Goal: Task Accomplishment & Management: Manage account settings

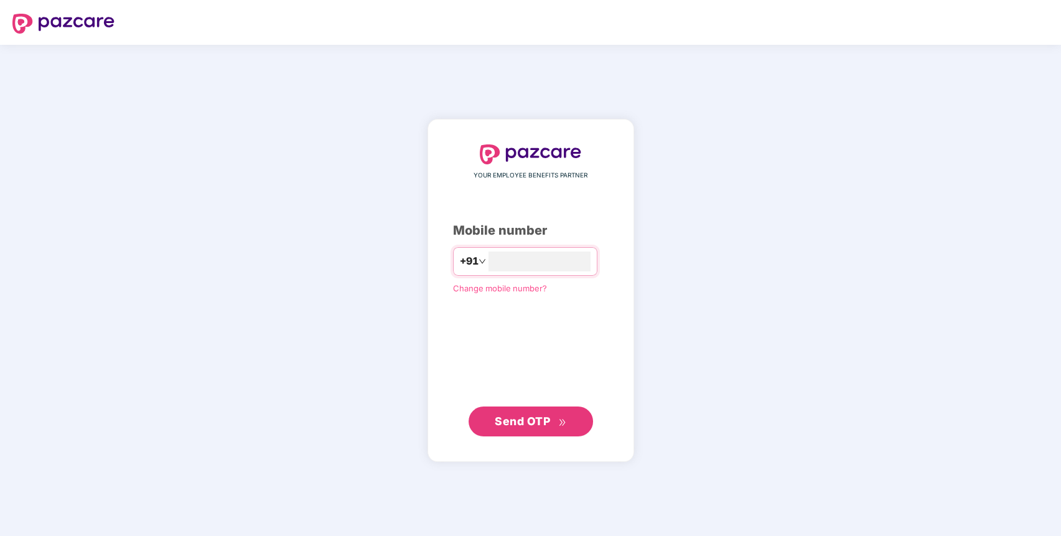
type input "**********"
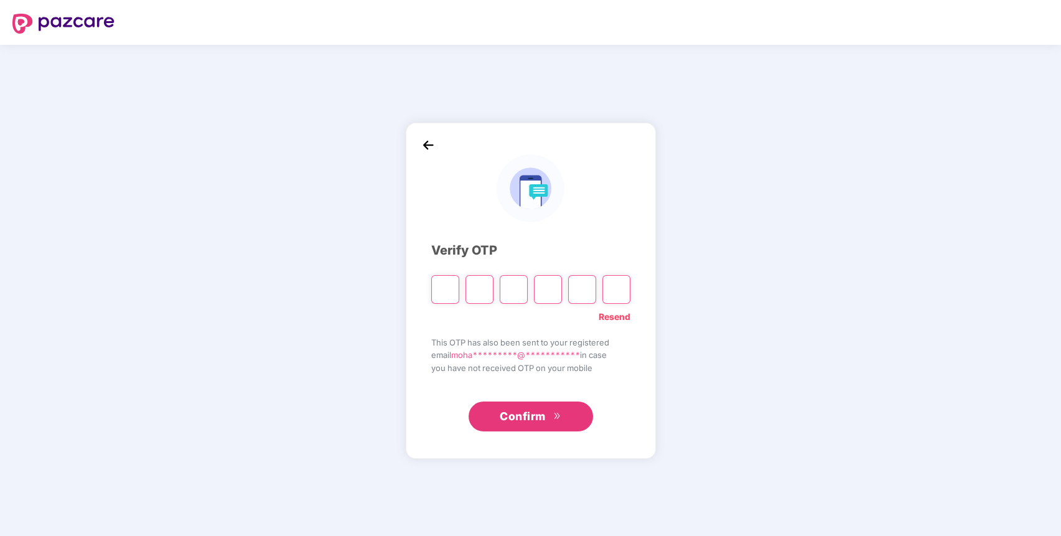
paste input "*"
type input "*"
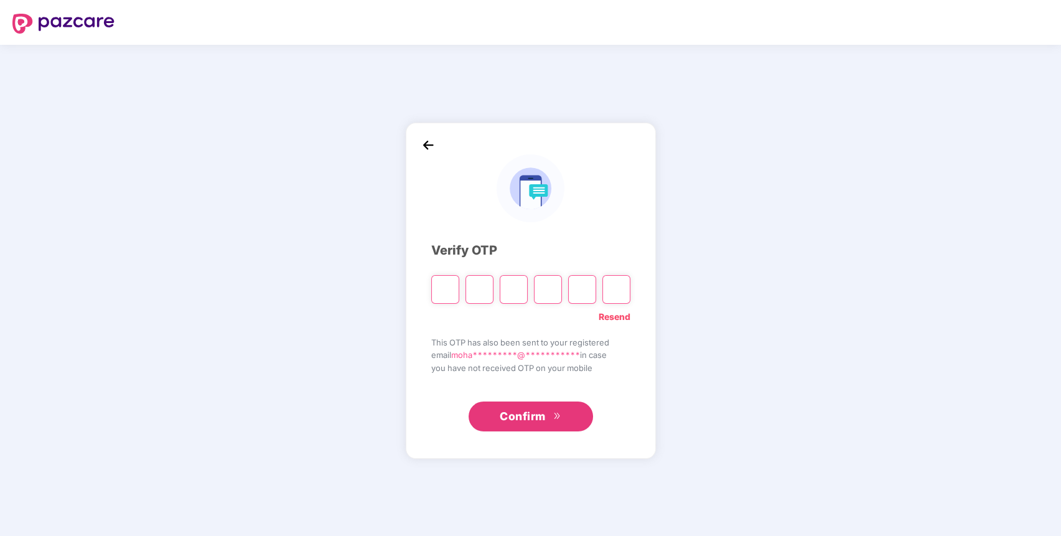
type input "*"
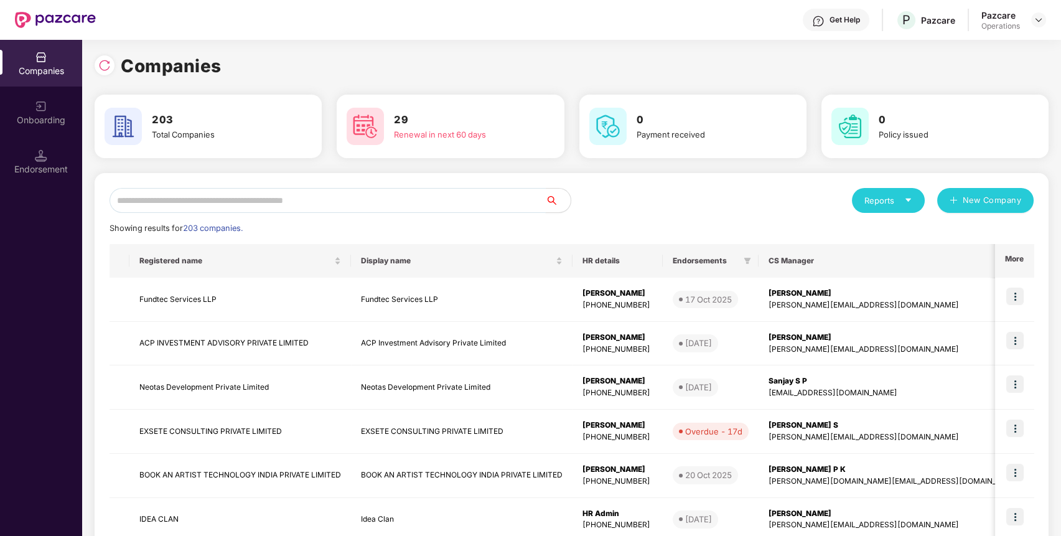
click at [310, 206] on input "text" at bounding box center [327, 200] width 436 height 25
paste input "**********"
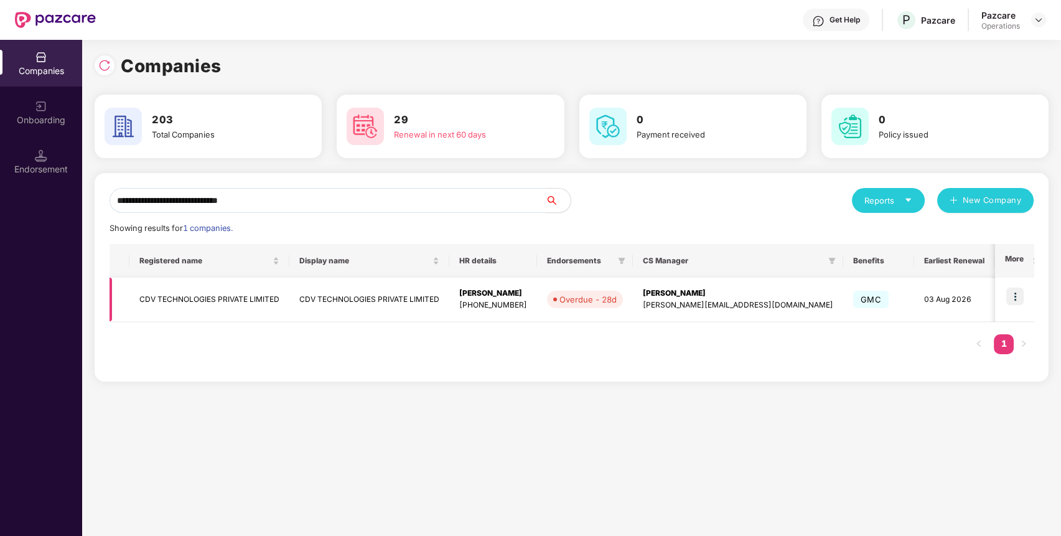
type input "**********"
click at [1021, 304] on td at bounding box center [1014, 299] width 39 height 44
click at [1016, 294] on img at bounding box center [1014, 295] width 17 height 17
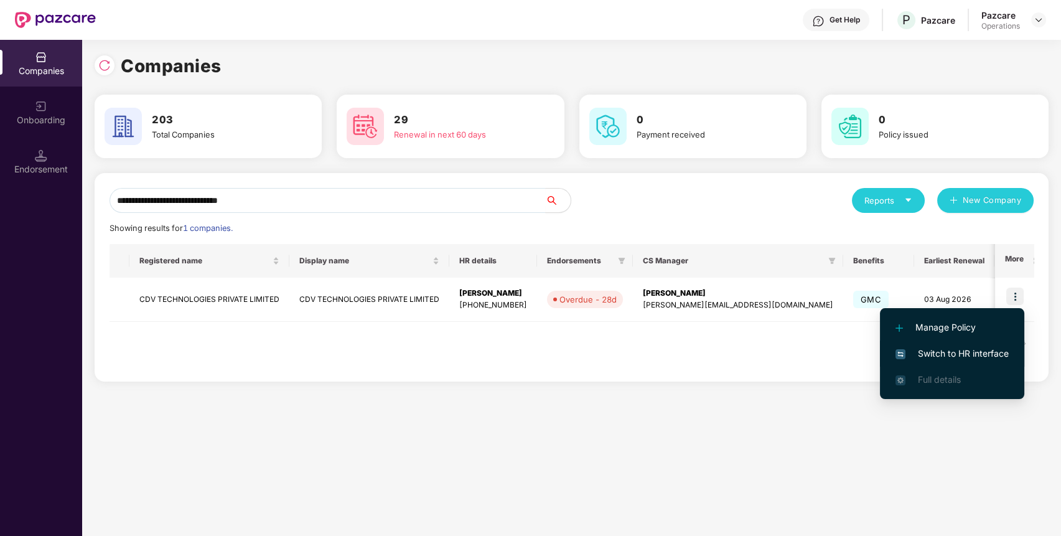
click at [966, 358] on span "Switch to HR interface" at bounding box center [951, 354] width 113 height 14
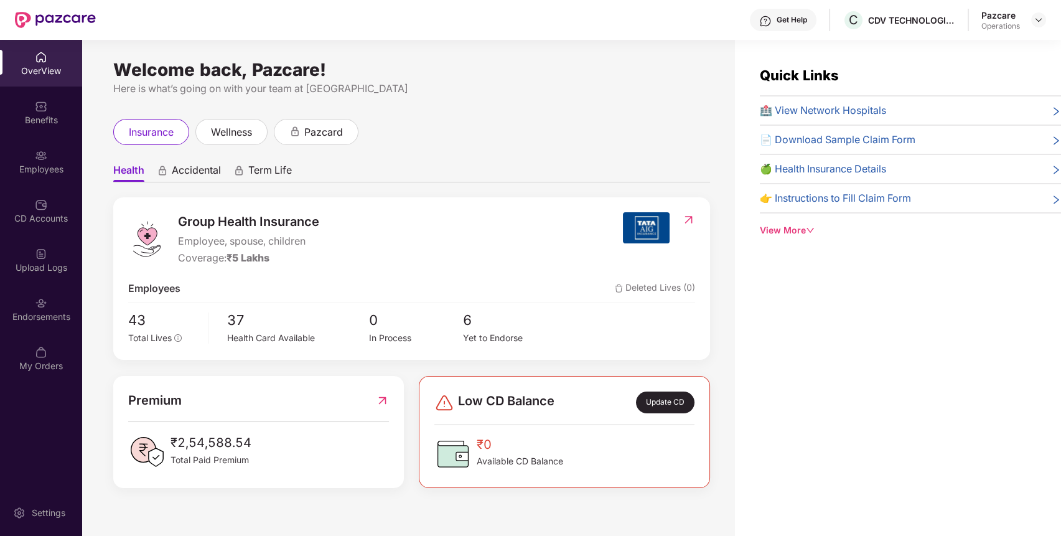
click at [35, 305] on img at bounding box center [41, 303] width 12 height 12
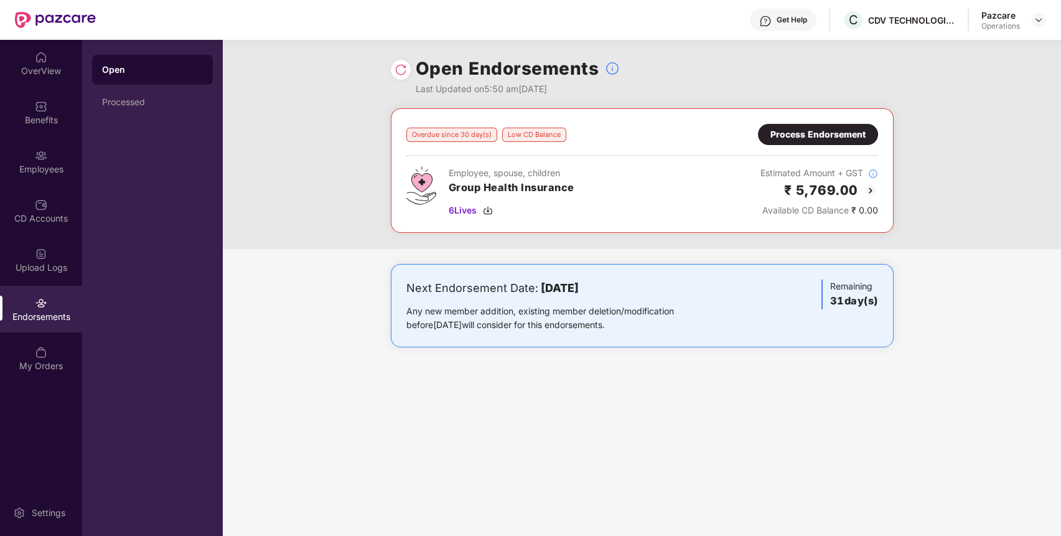
click at [867, 194] on img at bounding box center [870, 190] width 15 height 15
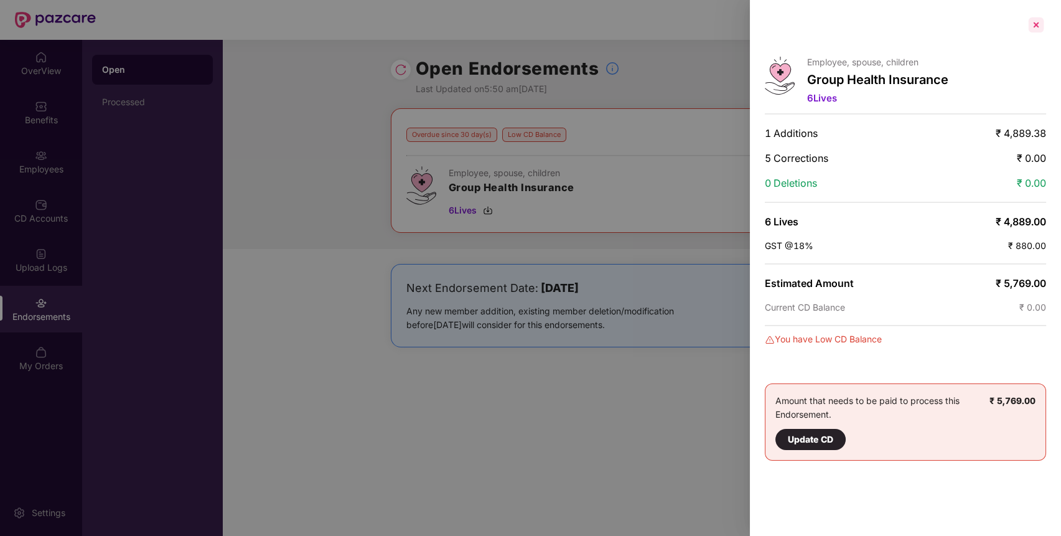
click at [1037, 27] on div at bounding box center [1036, 25] width 20 height 20
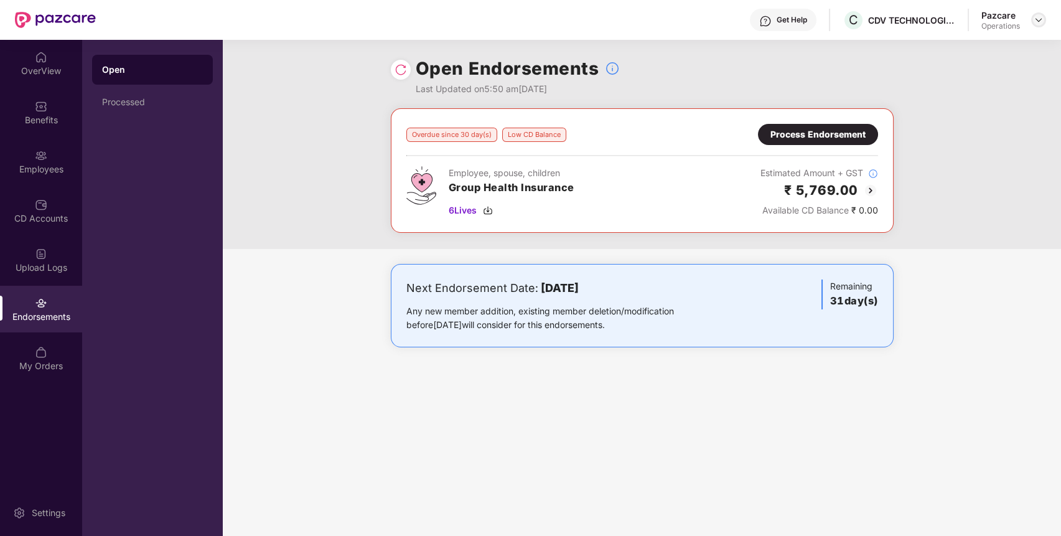
click at [1039, 23] on img at bounding box center [1038, 20] width 10 height 10
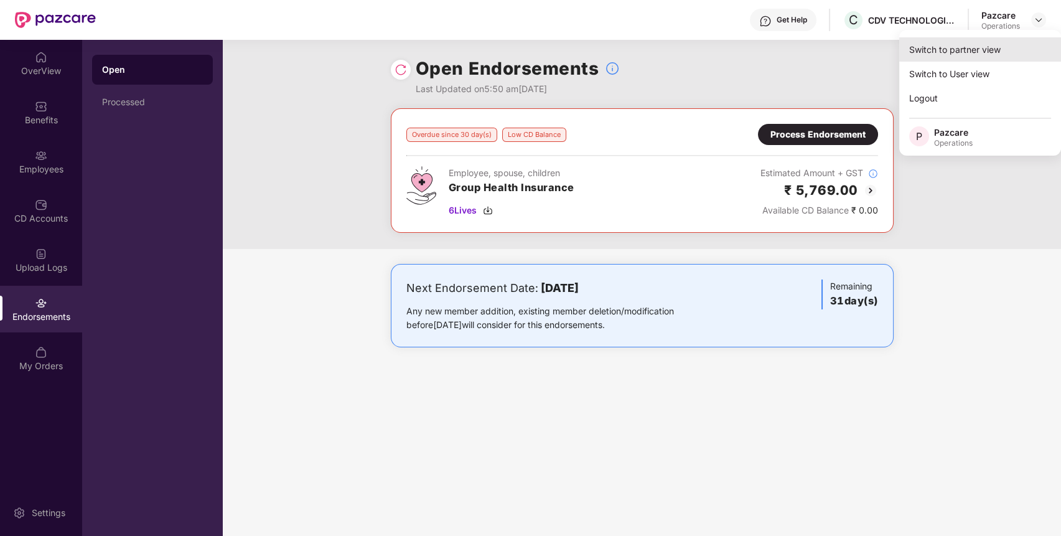
click at [971, 60] on div "Switch to partner view" at bounding box center [980, 49] width 162 height 24
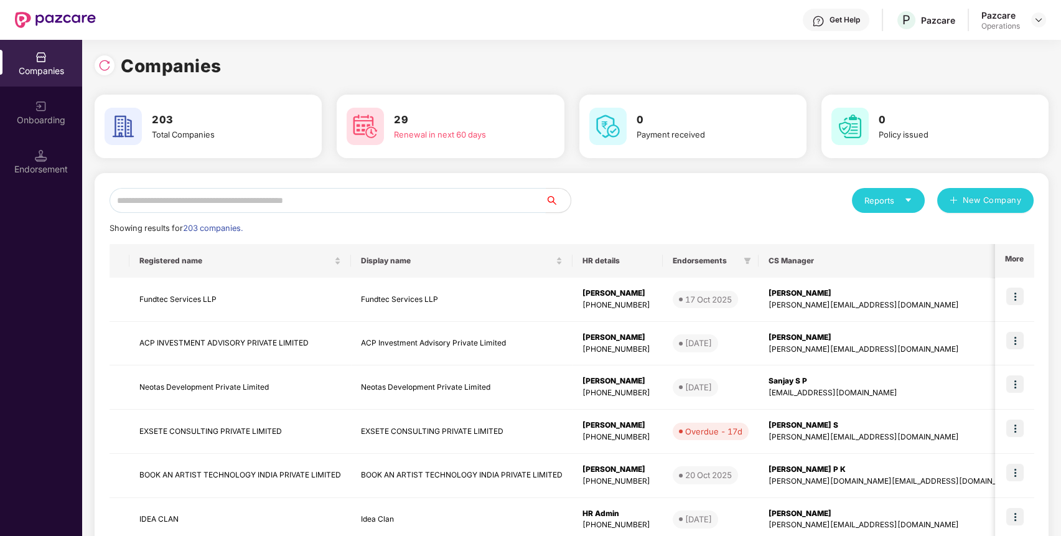
click at [419, 203] on input "text" at bounding box center [327, 200] width 436 height 25
paste input "**********"
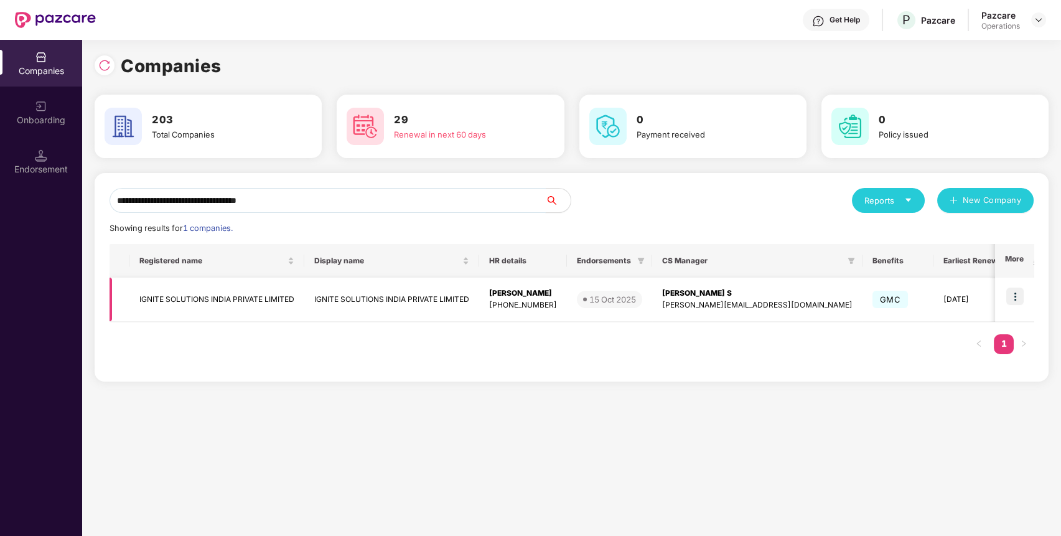
type input "**********"
click at [1016, 301] on img at bounding box center [1014, 295] width 17 height 17
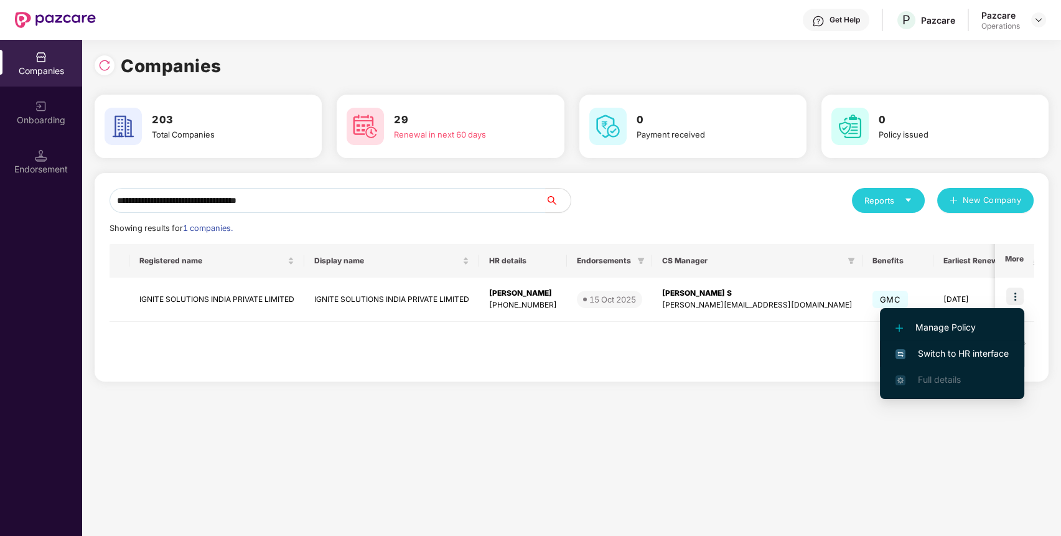
click at [981, 348] on span "Switch to HR interface" at bounding box center [951, 354] width 113 height 14
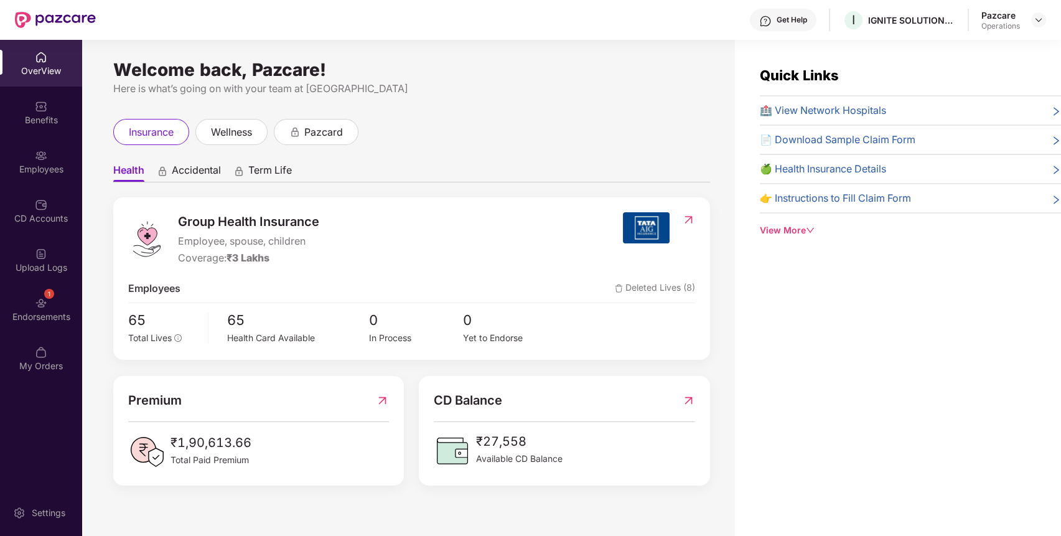
click at [45, 324] on div "1 Endorsements" at bounding box center [41, 309] width 82 height 47
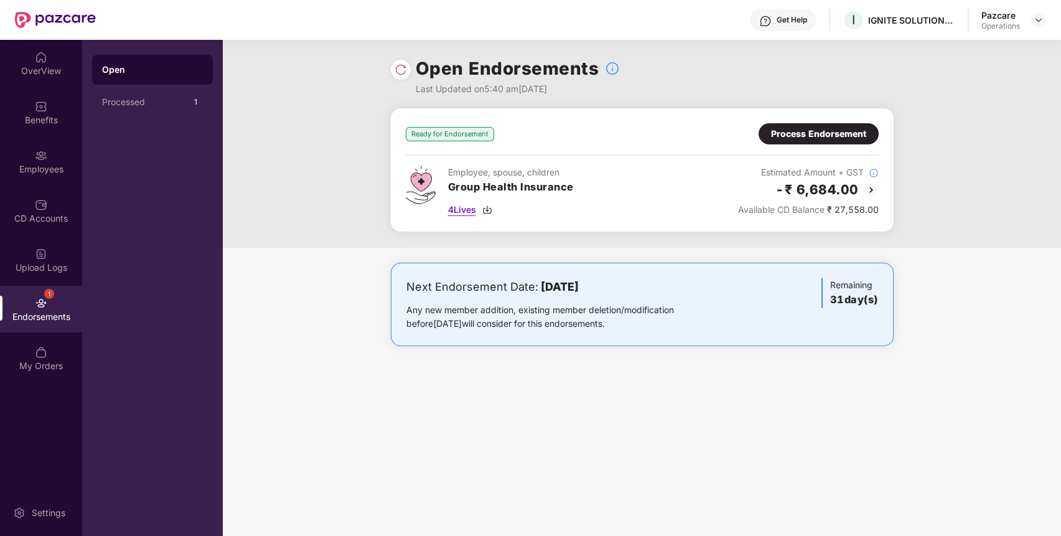
click at [455, 213] on span "4 Lives" at bounding box center [462, 210] width 28 height 14
click at [795, 130] on div "Process Endorsement" at bounding box center [818, 134] width 95 height 14
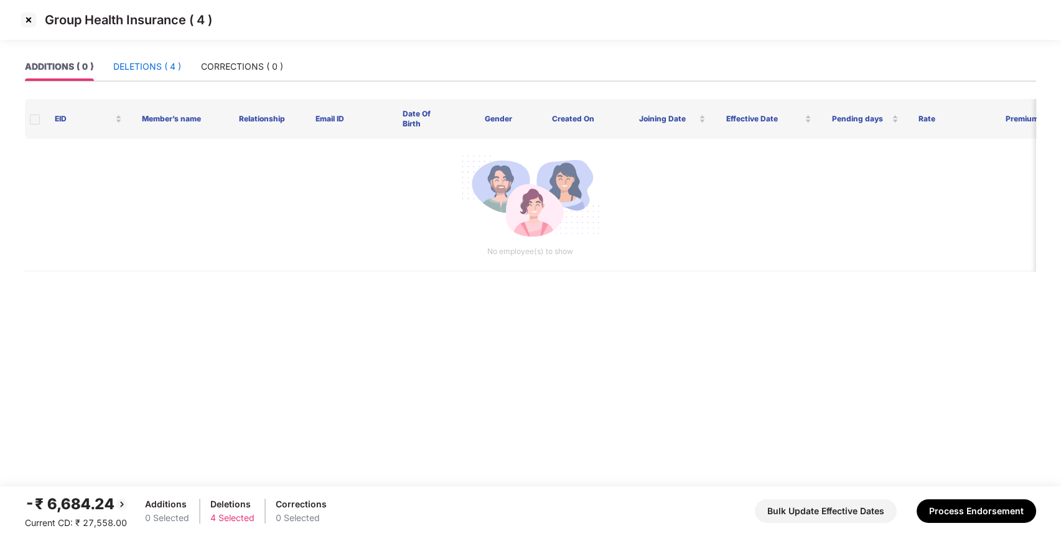
click at [157, 65] on div "DELETIONS ( 4 )" at bounding box center [147, 67] width 68 height 14
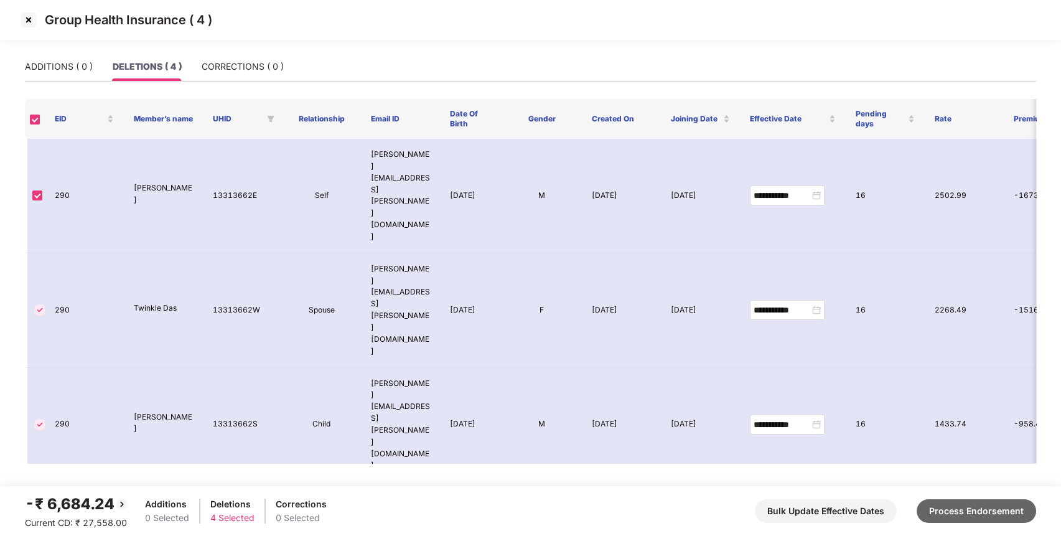
click at [987, 507] on button "Process Endorsement" at bounding box center [975, 511] width 119 height 24
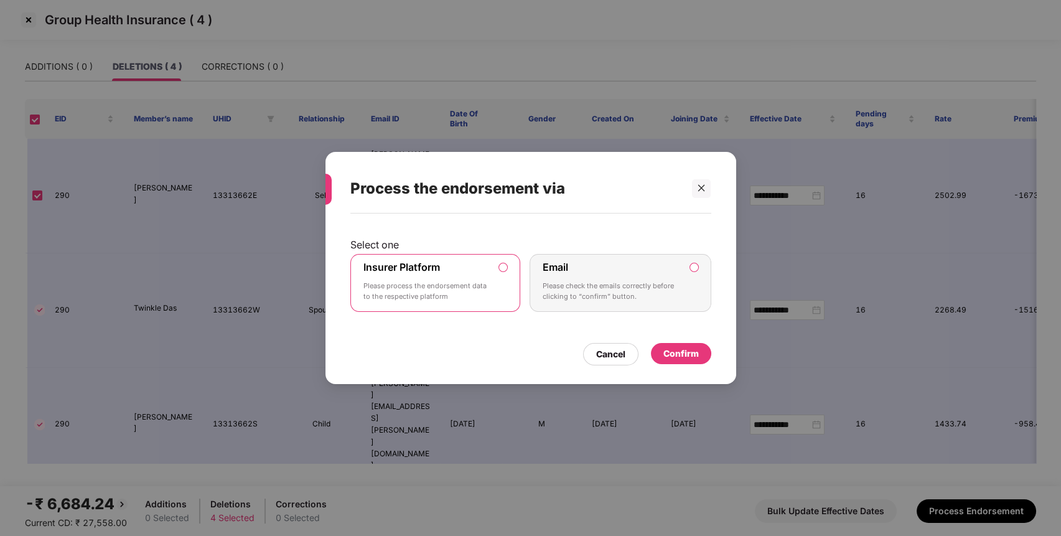
click at [437, 287] on p "Please process the endorsement data to the respective platform" at bounding box center [426, 292] width 127 height 22
click at [689, 353] on div "Confirm" at bounding box center [680, 354] width 35 height 14
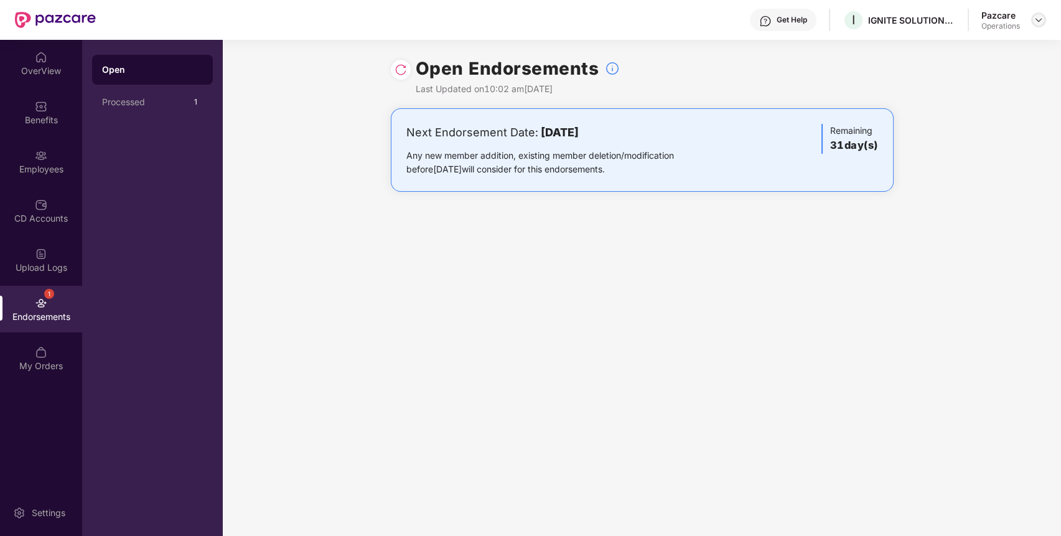
drag, startPoint x: 1040, startPoint y: 20, endPoint x: 1033, endPoint y: 22, distance: 7.7
click at [1040, 21] on img at bounding box center [1038, 20] width 10 height 10
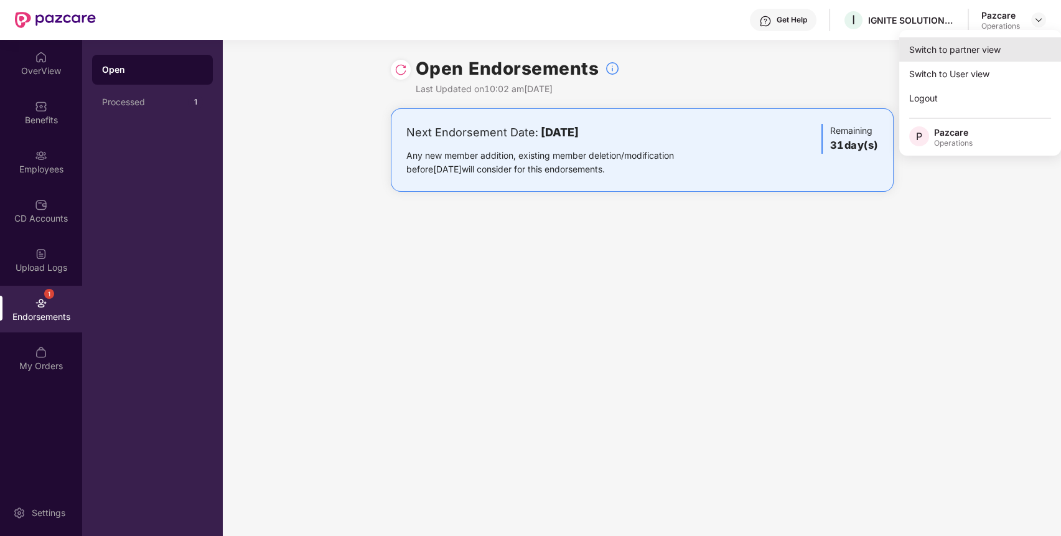
click at [963, 50] on div "Switch to partner view" at bounding box center [980, 49] width 162 height 24
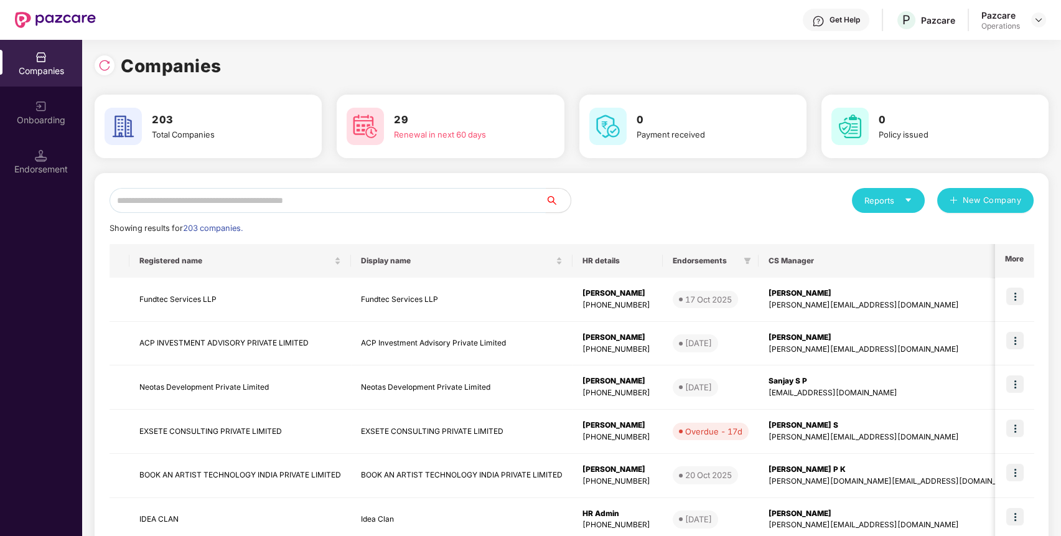
click at [329, 203] on input "text" at bounding box center [327, 200] width 436 height 25
paste input "**********"
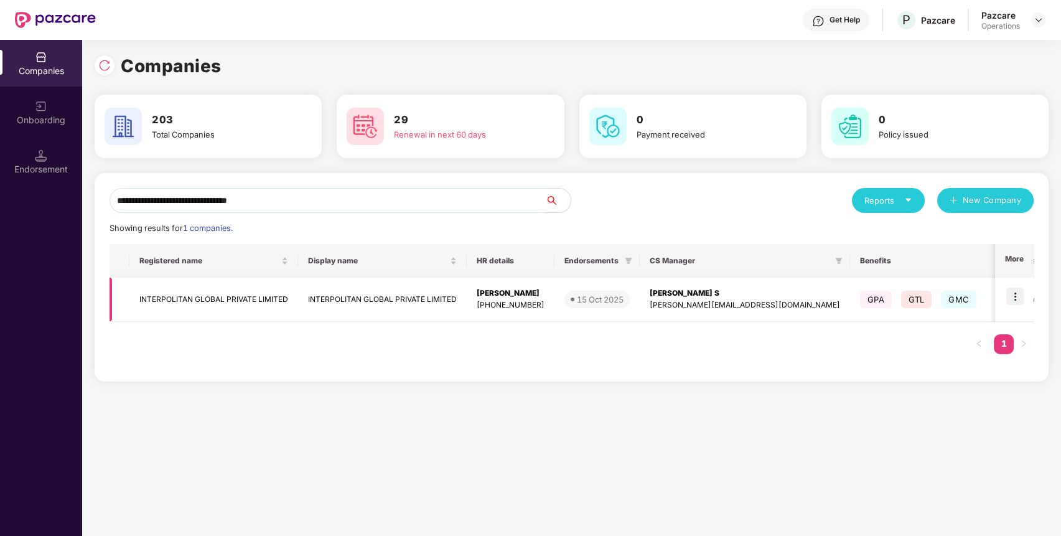
type input "**********"
click at [1027, 299] on td at bounding box center [1014, 299] width 39 height 44
click at [1021, 299] on img at bounding box center [1014, 295] width 17 height 17
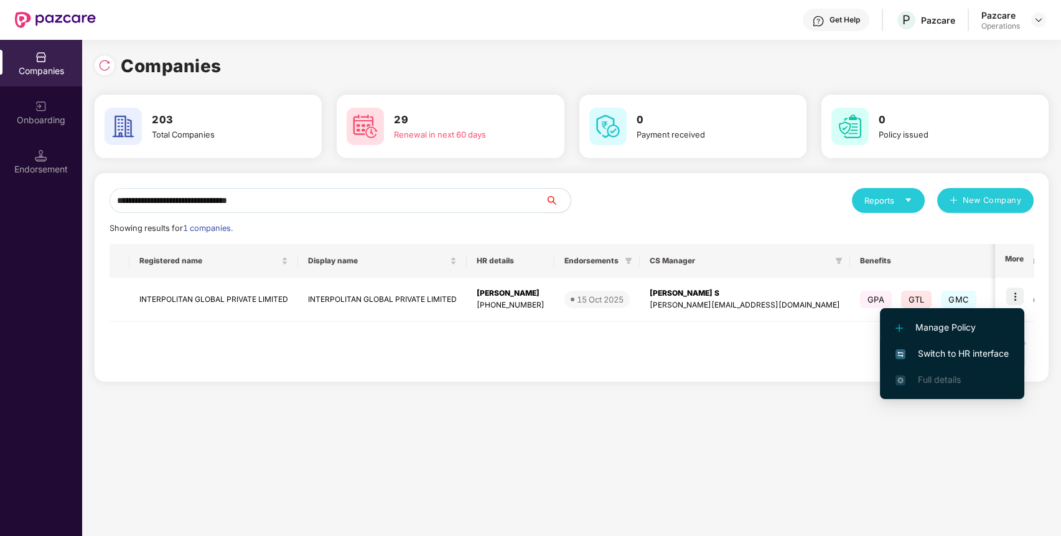
click at [984, 353] on span "Switch to HR interface" at bounding box center [951, 354] width 113 height 14
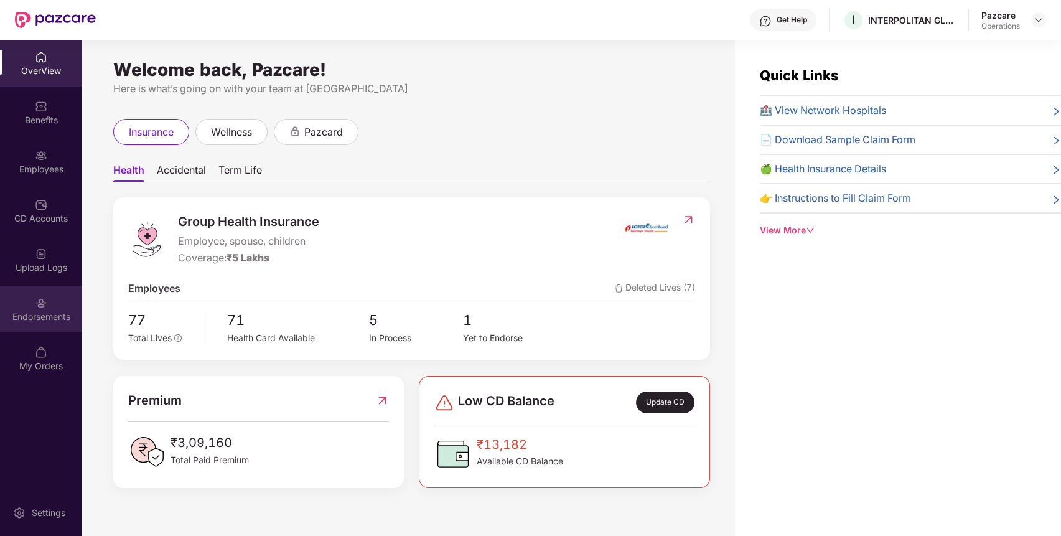
click at [23, 292] on div "Endorsements" at bounding box center [41, 309] width 82 height 47
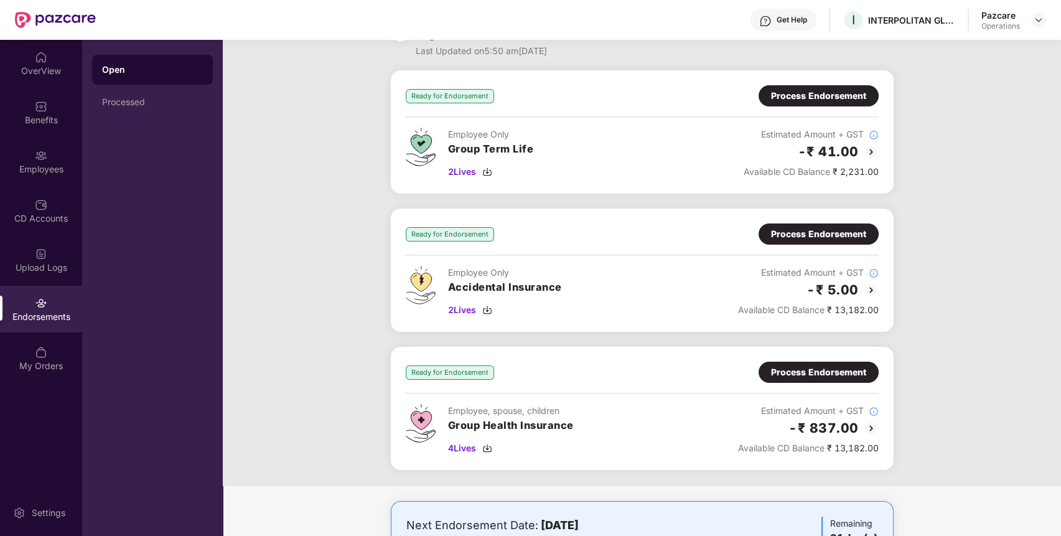
scroll to position [39, 0]
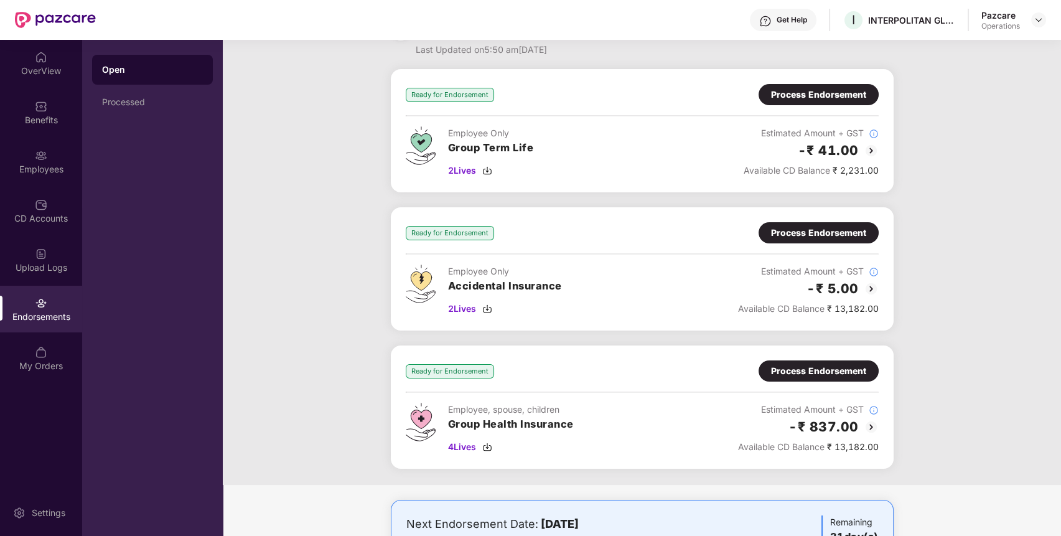
click at [849, 365] on div "Process Endorsement" at bounding box center [818, 371] width 95 height 14
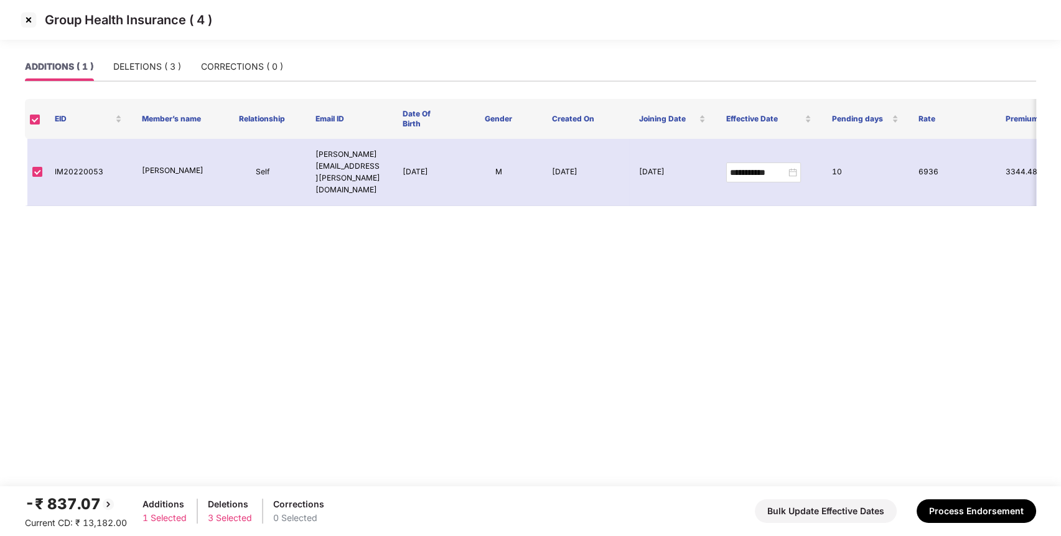
click at [27, 21] on img at bounding box center [29, 20] width 20 height 20
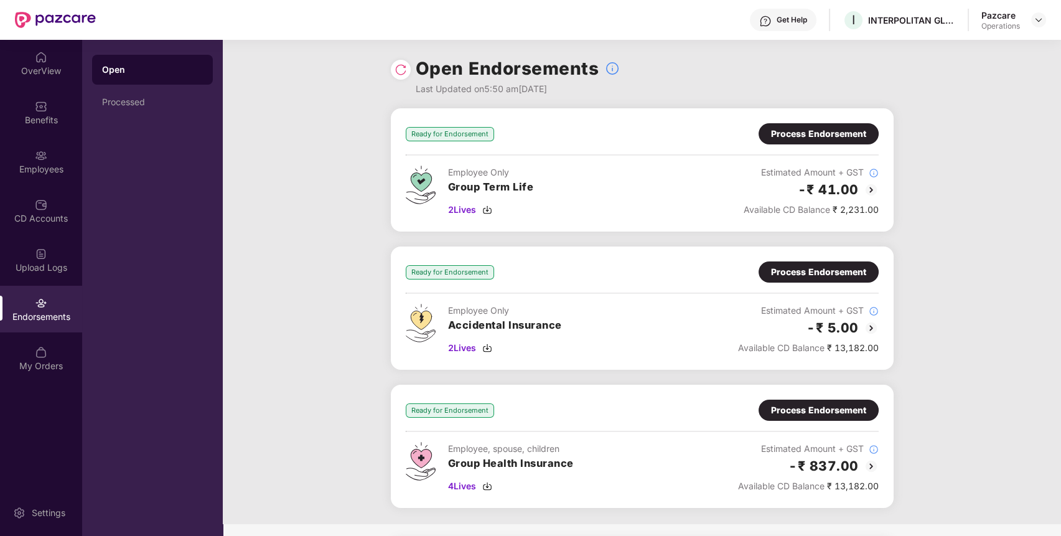
scroll to position [110, 0]
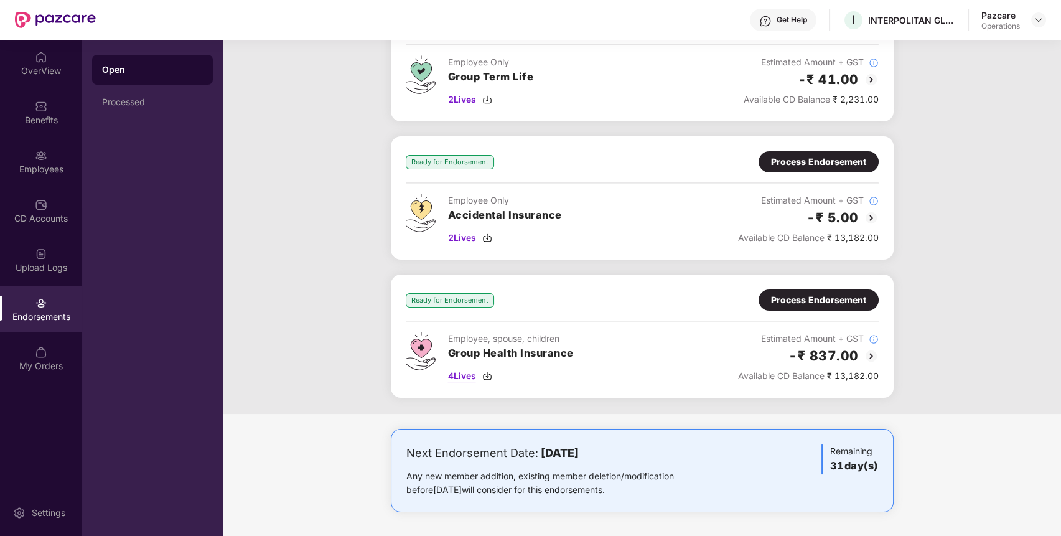
click at [460, 372] on span "4 Lives" at bounding box center [462, 376] width 28 height 14
click at [44, 231] on div "CD Accounts" at bounding box center [41, 210] width 82 height 47
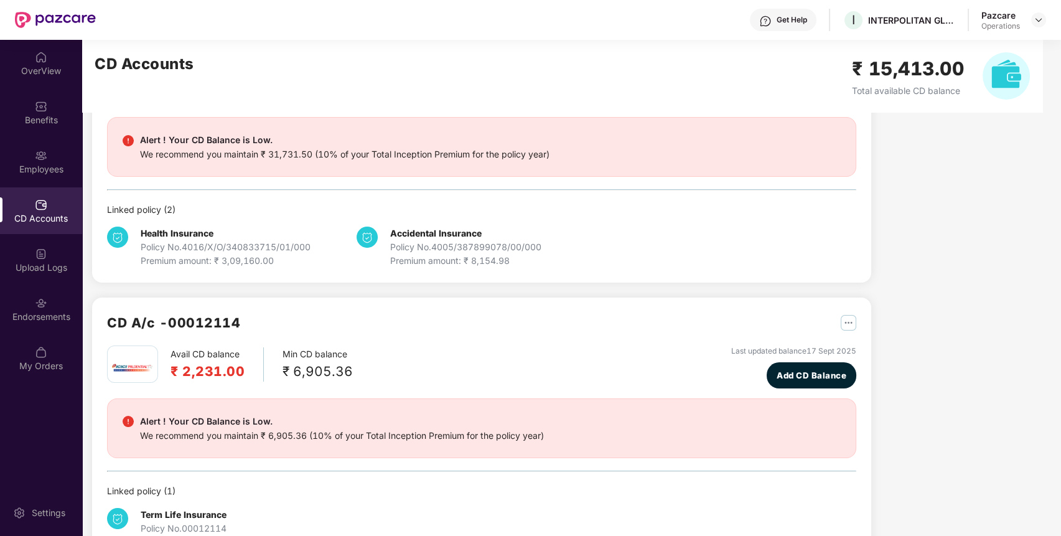
click at [57, 208] on div "CD Accounts" at bounding box center [41, 210] width 82 height 47
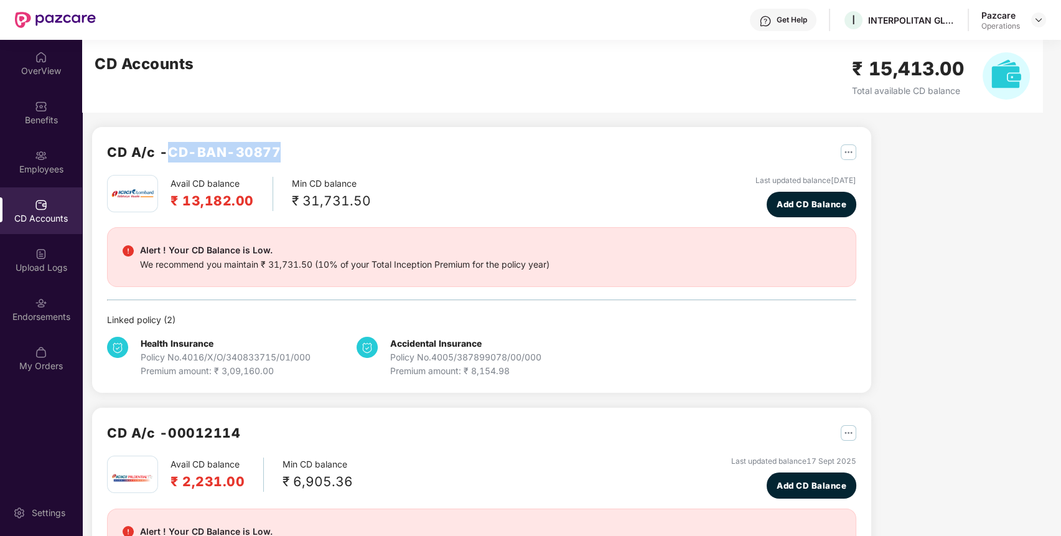
drag, startPoint x: 175, startPoint y: 154, endPoint x: 287, endPoint y: 152, distance: 111.4
click at [287, 152] on div "CD A/c - CD-BAN-30877" at bounding box center [481, 158] width 749 height 33
copy h2 "CD-BAN-30877"
click at [1035, 23] on img at bounding box center [1038, 20] width 10 height 10
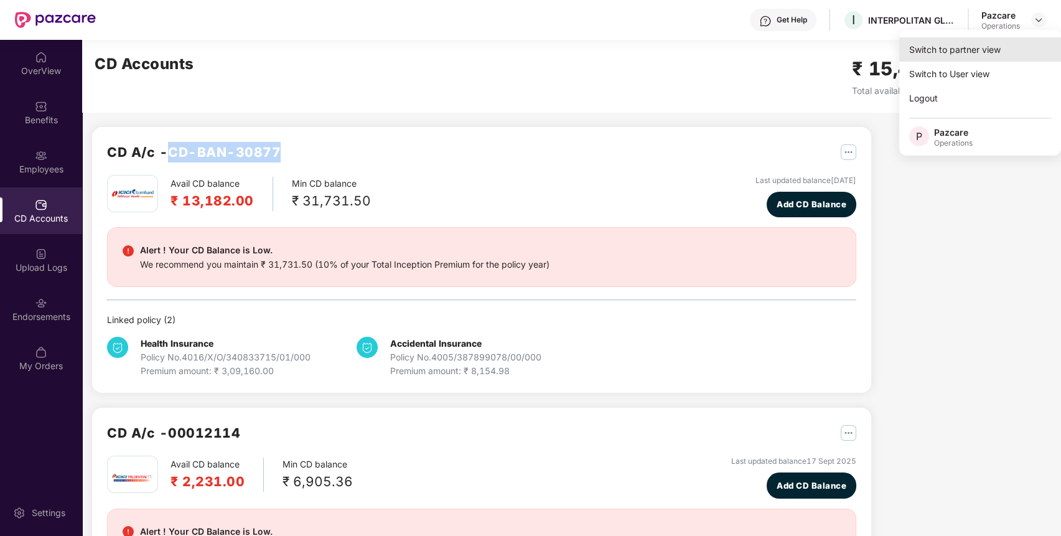
click at [953, 54] on div "Switch to partner view" at bounding box center [980, 49] width 162 height 24
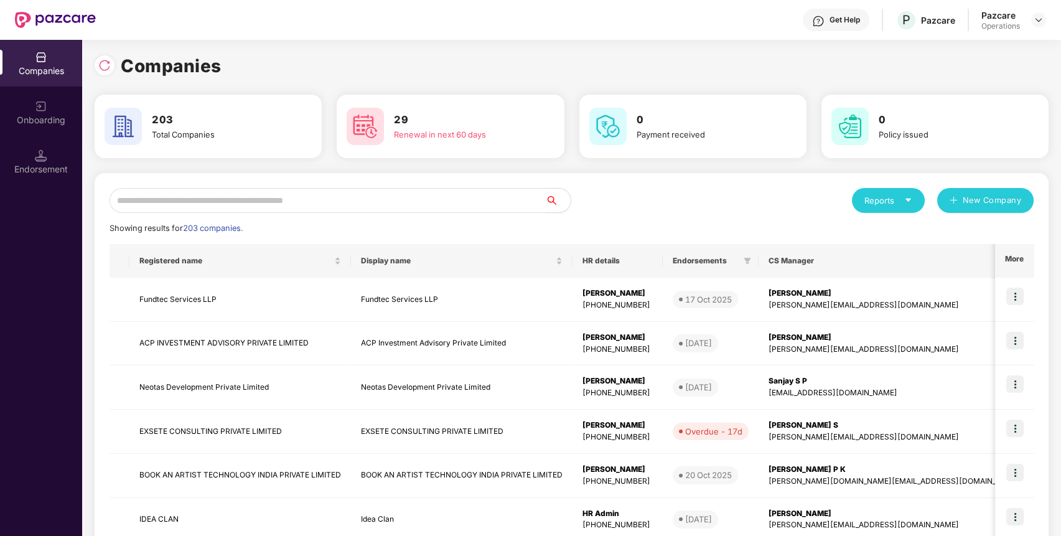
click at [302, 193] on input "text" at bounding box center [327, 200] width 436 height 25
paste input "**********"
type input "**********"
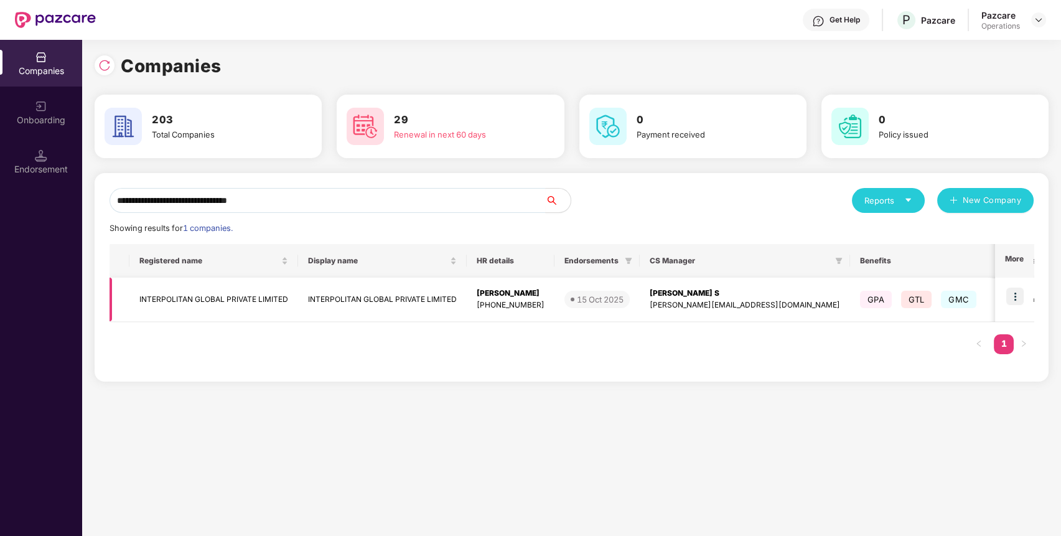
click at [165, 297] on td "INTERPOLITAN GLOBAL PRIVATE LIMITED" at bounding box center [213, 299] width 169 height 44
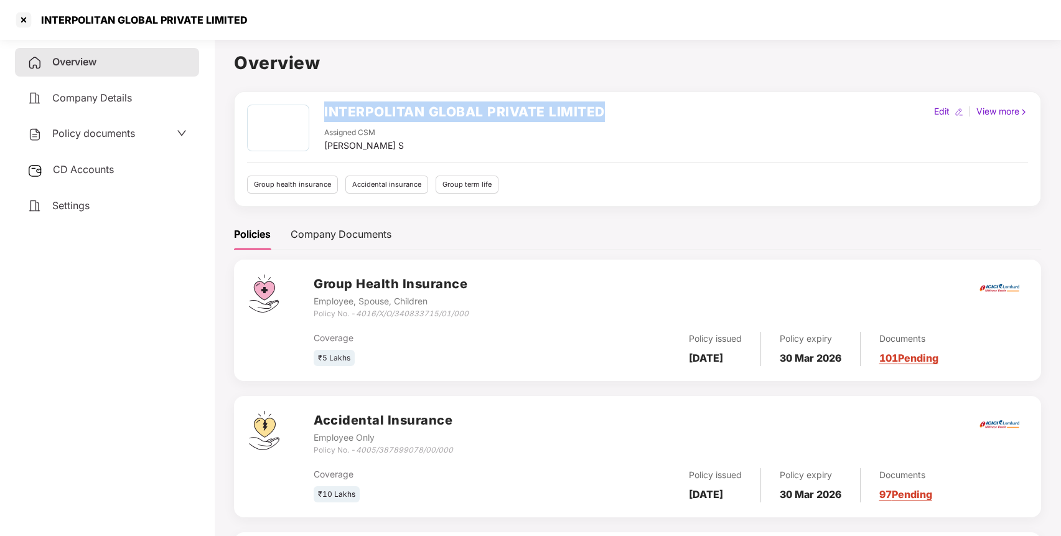
drag, startPoint x: 322, startPoint y: 109, endPoint x: 635, endPoint y: 105, distance: 313.0
click at [635, 105] on div "INTERPOLITAN GLOBAL PRIVATE LIMITED Assigned CSM Shivakumar S Edit | View more" at bounding box center [637, 129] width 781 height 48
copy h2 "INTERPOLITAN GLOBAL PRIVATE LIMITED"
click at [27, 22] on div at bounding box center [24, 20] width 20 height 20
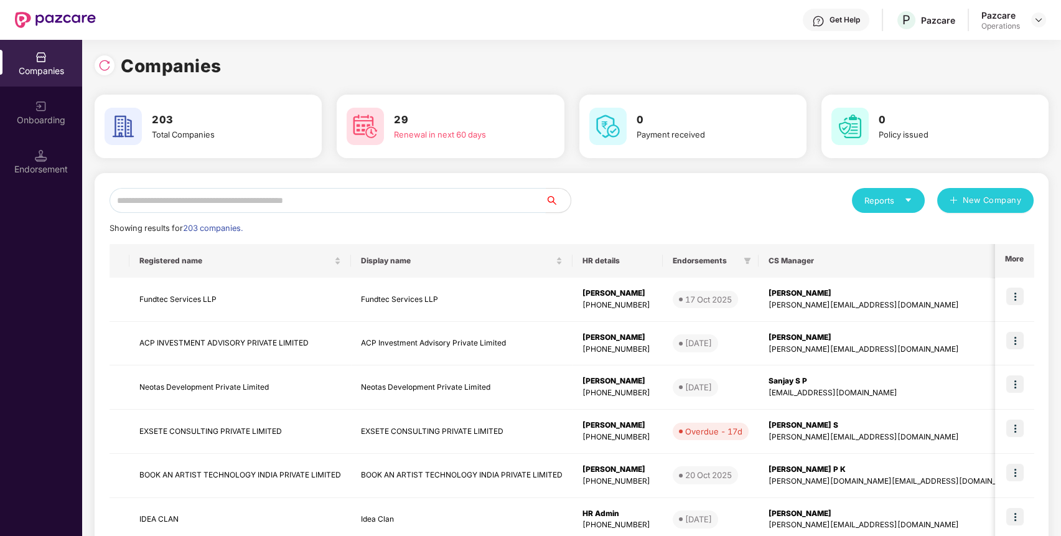
click at [439, 194] on input "text" at bounding box center [327, 200] width 436 height 25
paste input "**********"
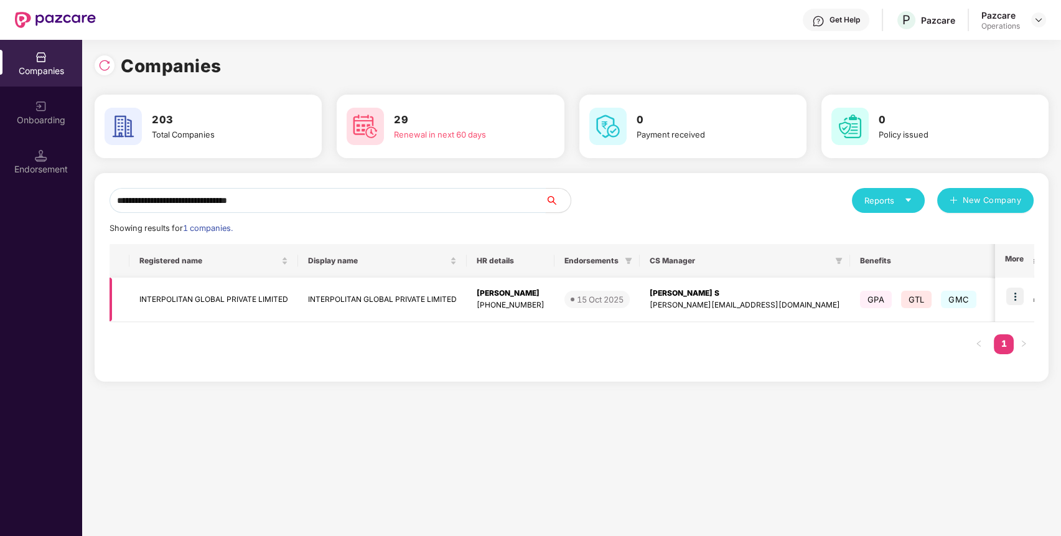
type input "**********"
click at [1020, 299] on img at bounding box center [1014, 295] width 17 height 17
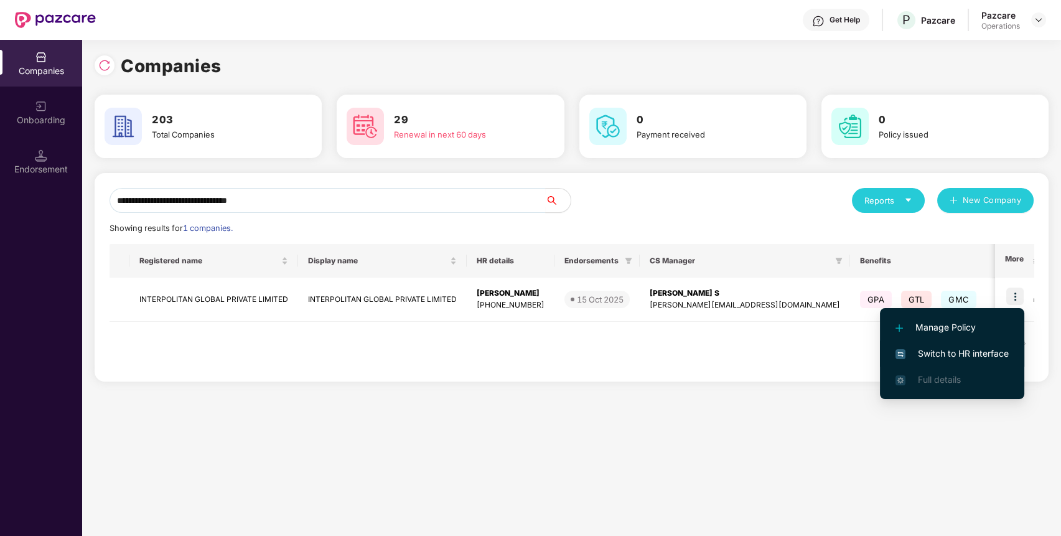
click at [963, 352] on span "Switch to HR interface" at bounding box center [951, 354] width 113 height 14
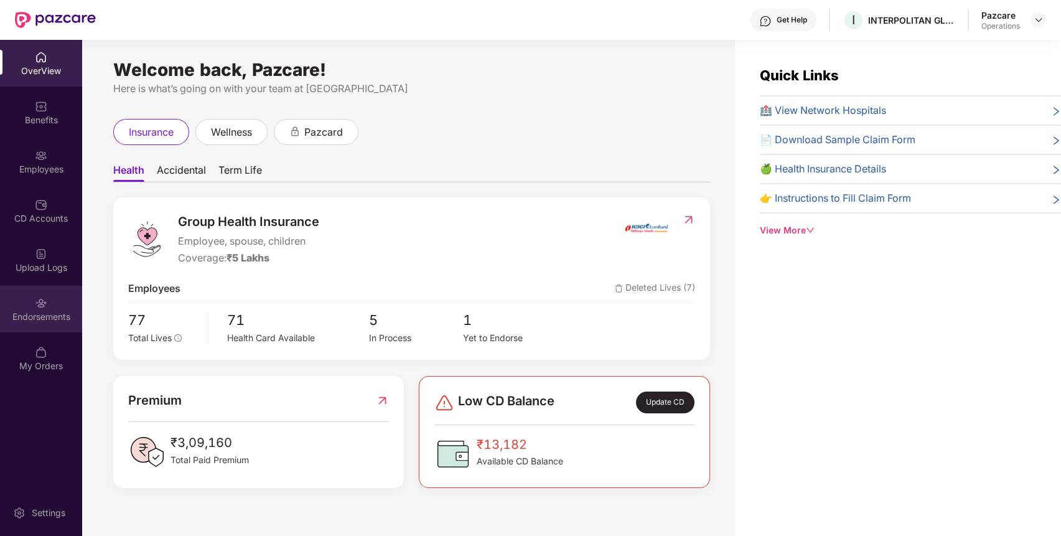
click at [77, 289] on div "Endorsements" at bounding box center [41, 309] width 82 height 47
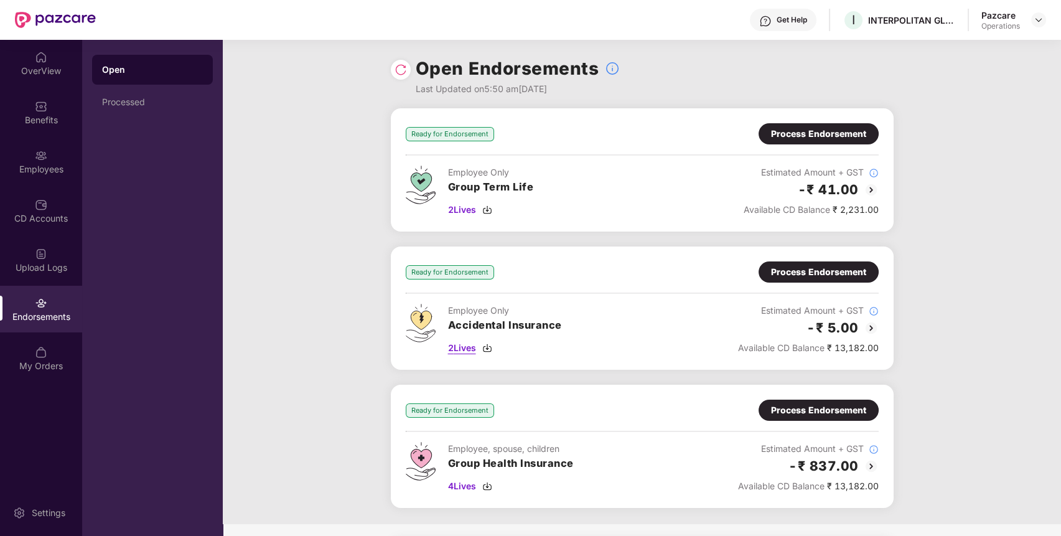
click at [464, 343] on span "2 Lives" at bounding box center [462, 348] width 28 height 14
click at [842, 254] on div "Ready for Endorsement Process Endorsement Employee Only Accidental Insurance 2 …" at bounding box center [642, 307] width 503 height 123
click at [806, 276] on div "Process Endorsement" at bounding box center [818, 272] width 95 height 14
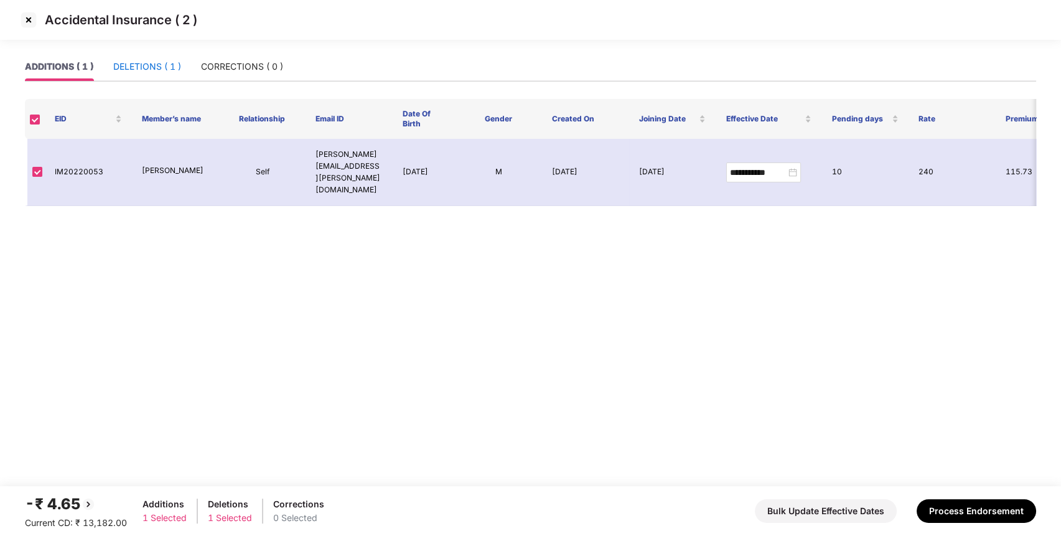
drag, startPoint x: 144, startPoint y: 67, endPoint x: 87, endPoint y: 52, distance: 59.0
click at [144, 65] on div "DELETIONS ( 1 )" at bounding box center [147, 67] width 68 height 14
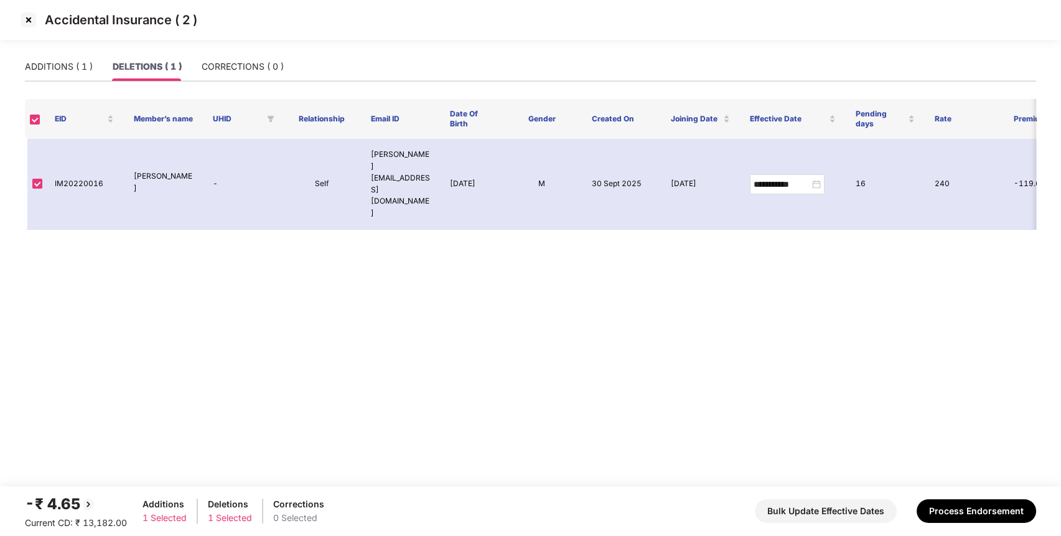
click at [27, 20] on img at bounding box center [29, 20] width 20 height 20
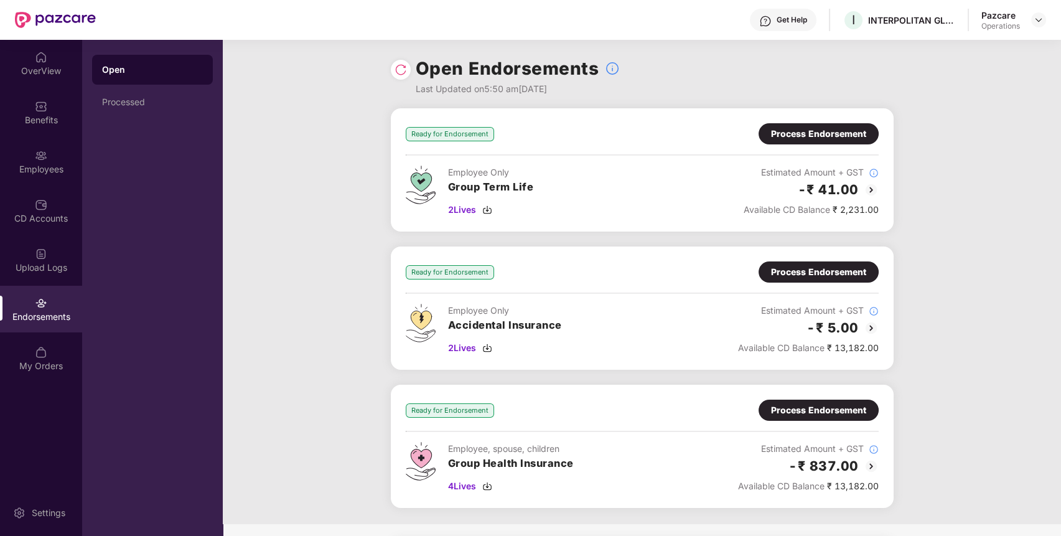
click at [815, 274] on div "Process Endorsement" at bounding box center [818, 272] width 95 height 14
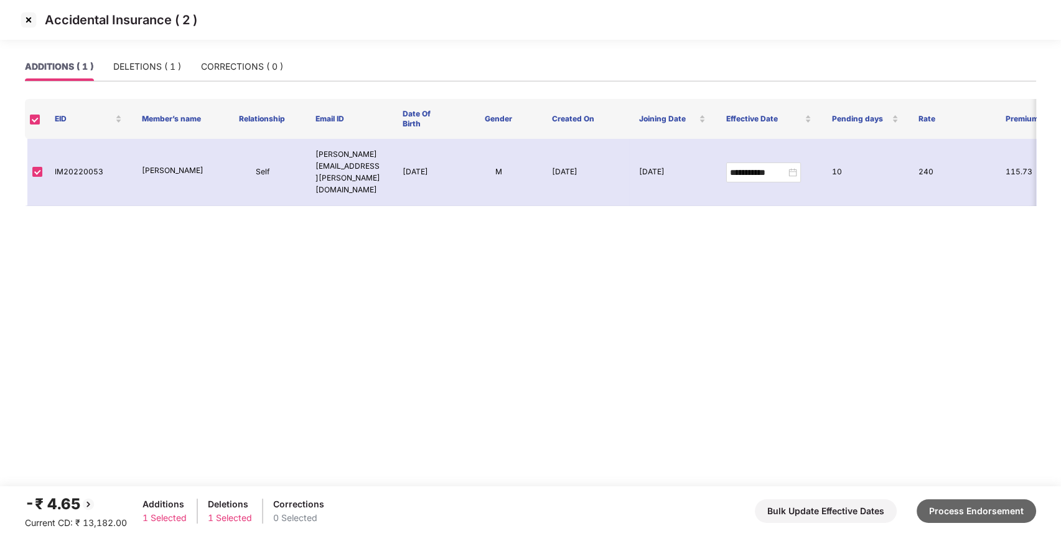
click at [959, 505] on button "Process Endorsement" at bounding box center [975, 511] width 119 height 24
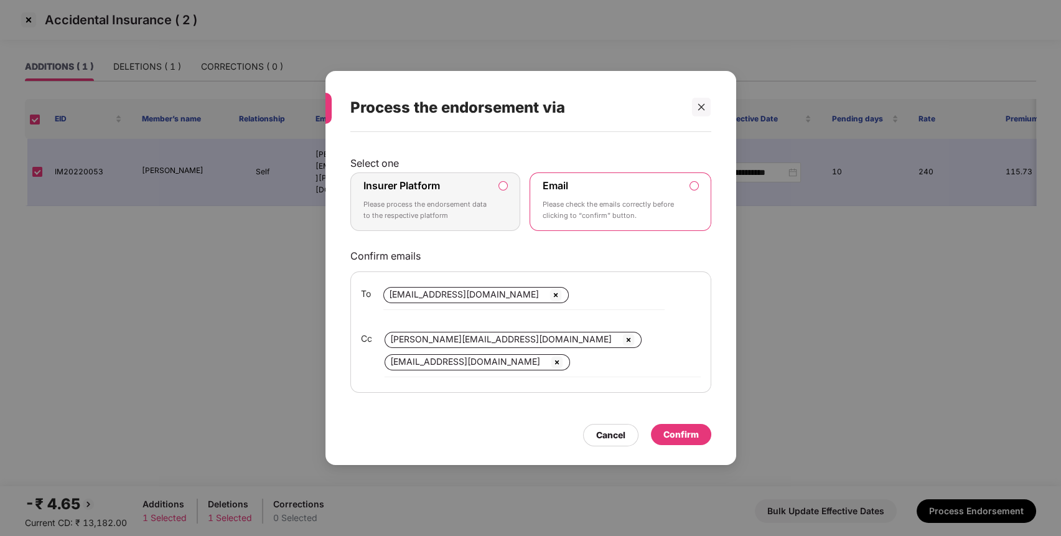
click at [492, 204] on label "Insurer Platform Please process the endorsement data to the respective platform" at bounding box center [435, 201] width 170 height 58
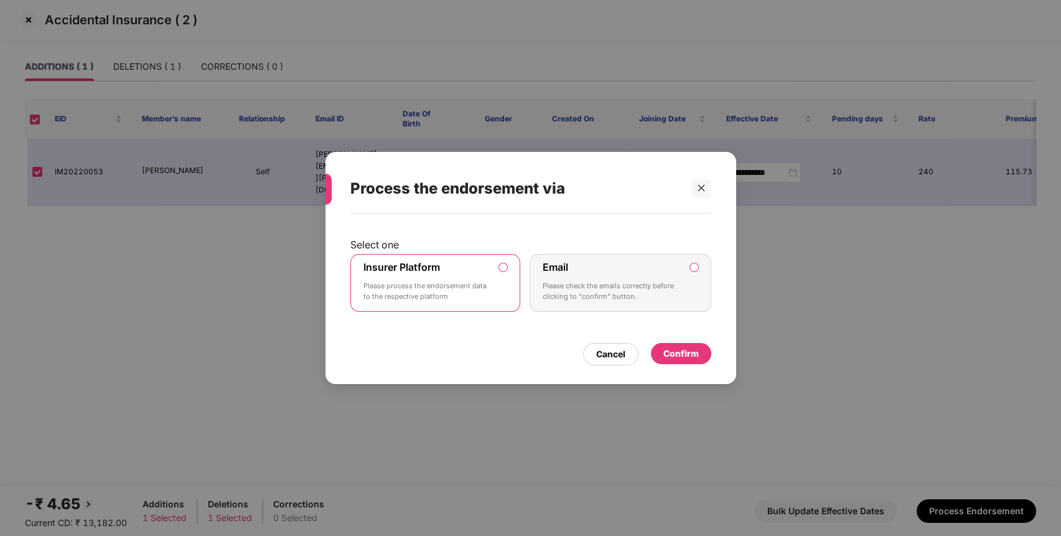
click at [667, 361] on div "Confirm" at bounding box center [681, 353] width 60 height 21
click at [683, 358] on div "Confirm" at bounding box center [680, 354] width 35 height 14
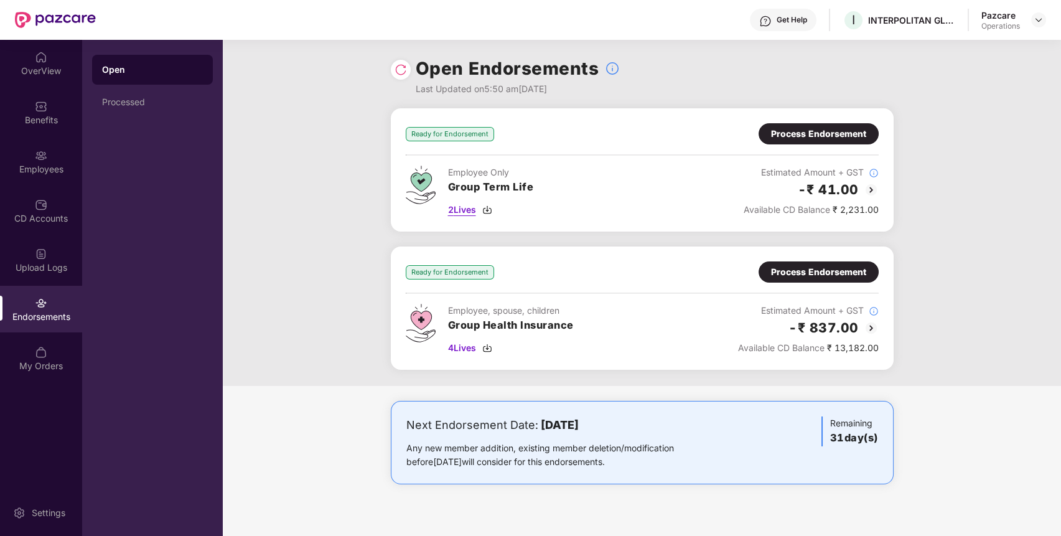
click at [453, 212] on span "2 Lives" at bounding box center [462, 210] width 28 height 14
click at [799, 129] on div "Process Endorsement" at bounding box center [818, 134] width 95 height 14
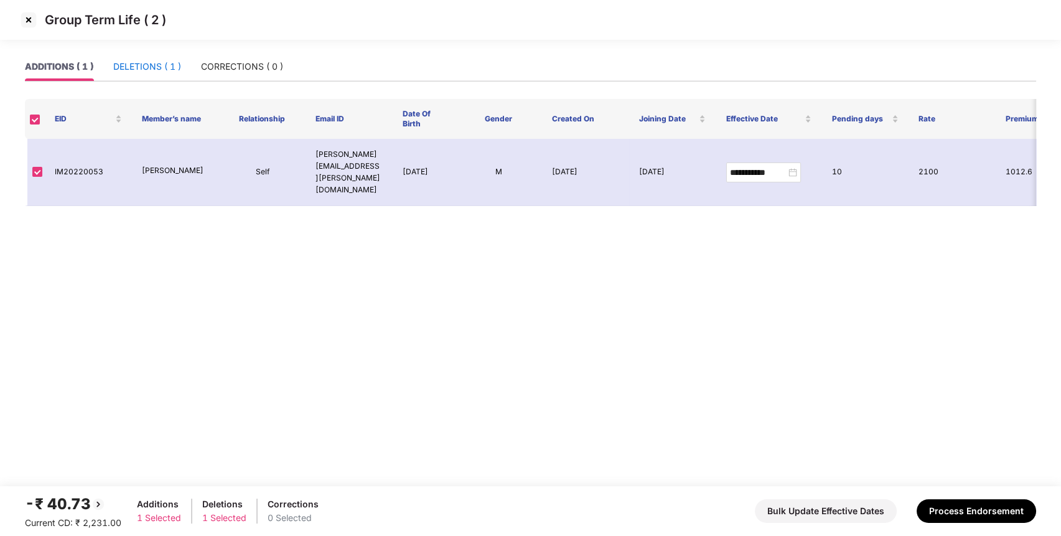
click at [154, 62] on div "DELETIONS ( 1 )" at bounding box center [147, 67] width 68 height 14
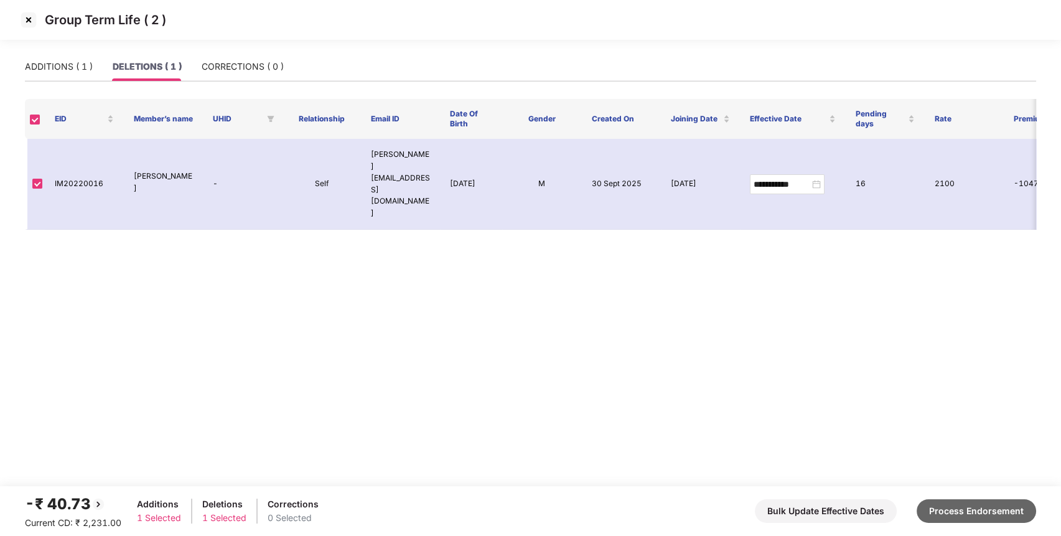
click at [961, 513] on button "Process Endorsement" at bounding box center [975, 511] width 119 height 24
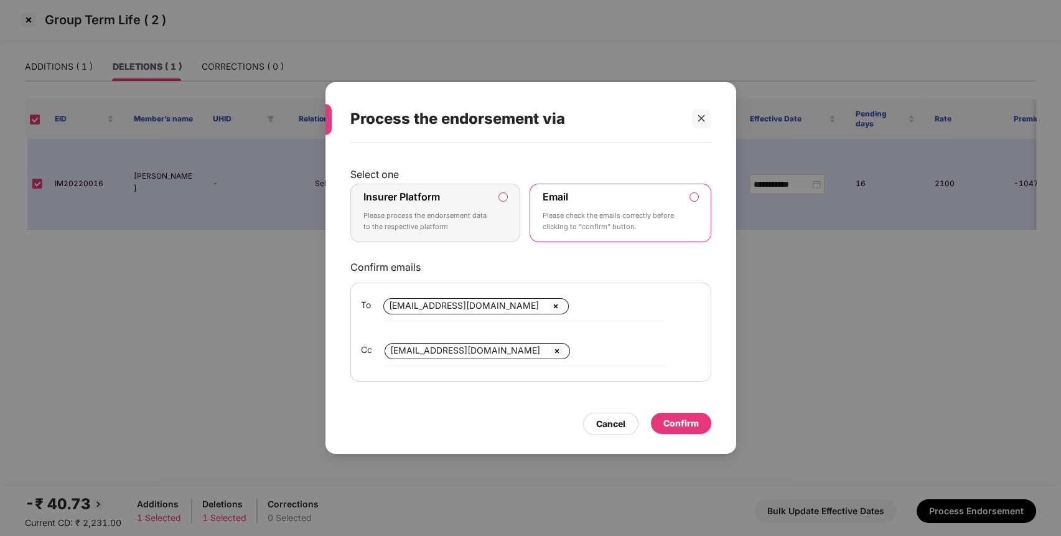
click at [448, 204] on div "Insurer Platform Please process the endorsement data to the respective platform" at bounding box center [426, 212] width 127 height 45
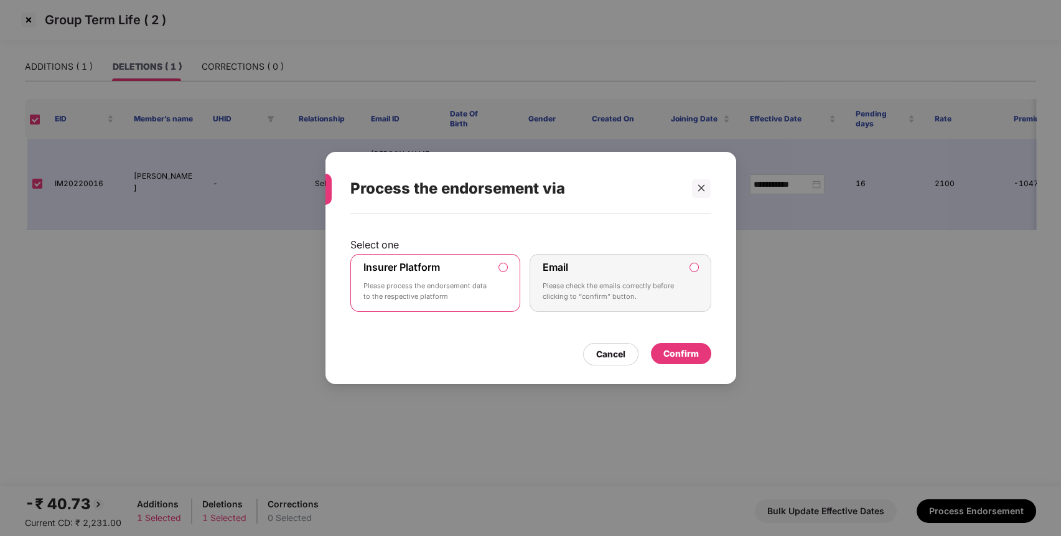
click at [671, 347] on div "Confirm" at bounding box center [680, 354] width 35 height 14
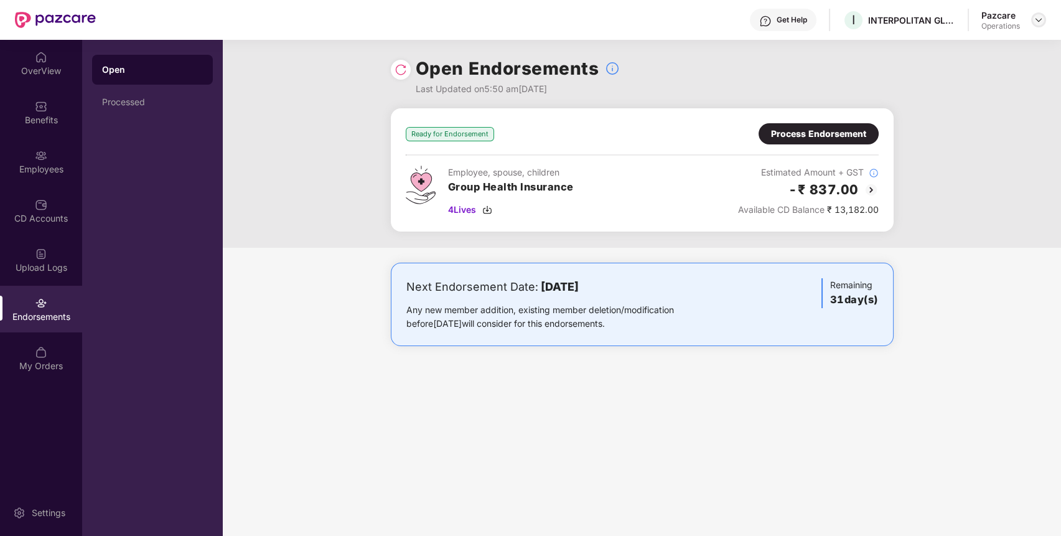
click at [1040, 24] on img at bounding box center [1038, 20] width 10 height 10
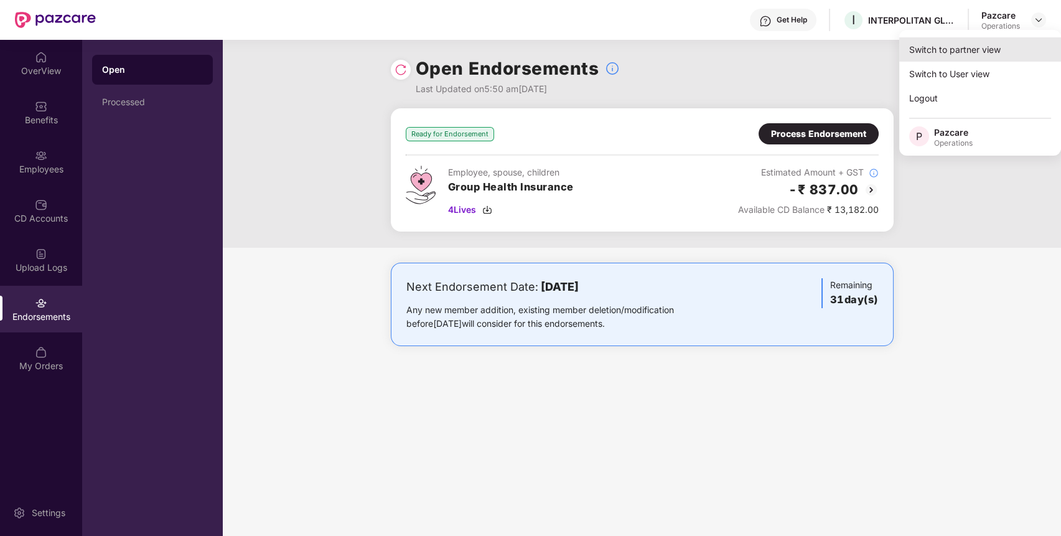
click at [975, 45] on div "Switch to partner view" at bounding box center [980, 49] width 162 height 24
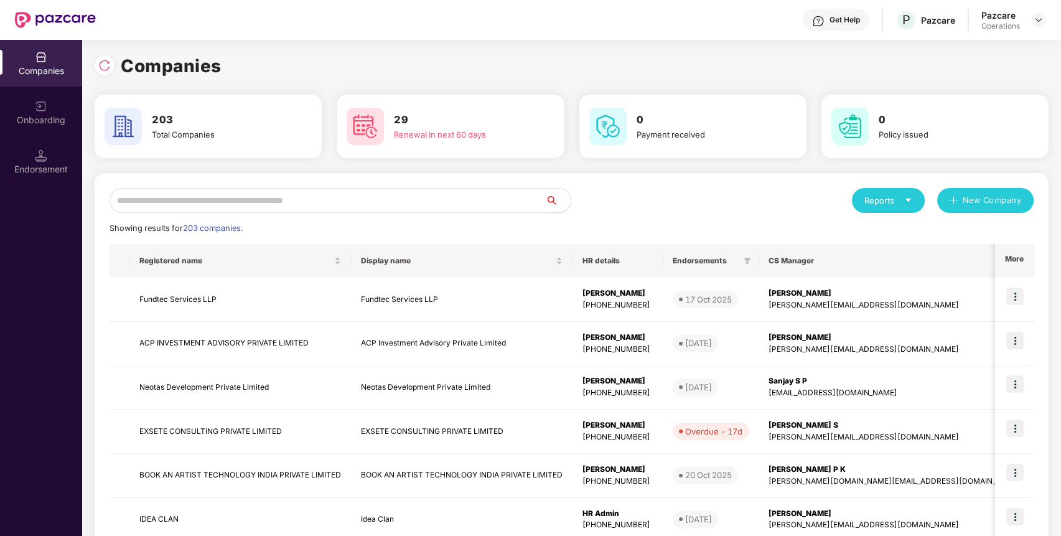
click at [500, 189] on input "text" at bounding box center [327, 200] width 436 height 25
paste input "**********"
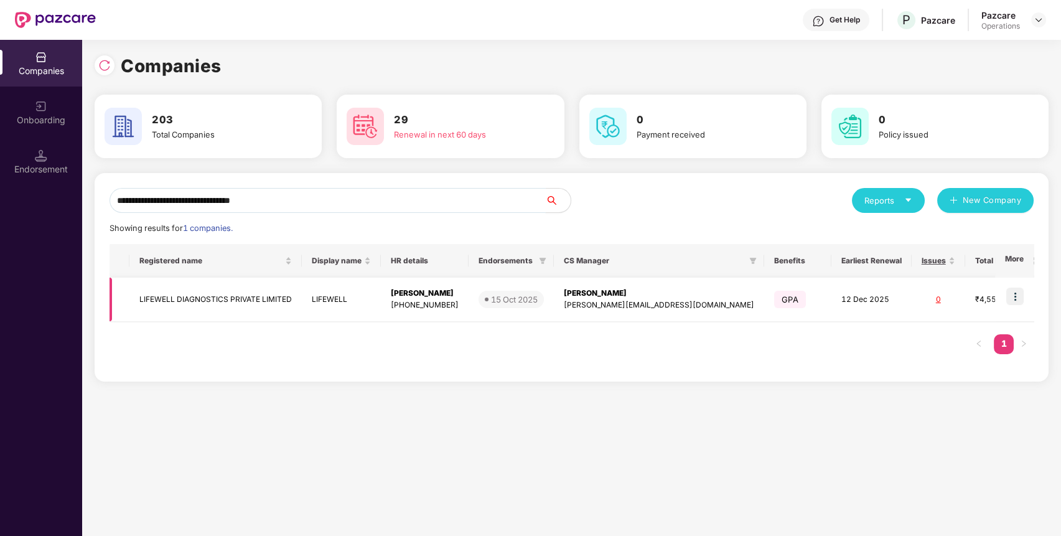
type input "**********"
click at [1020, 294] on img at bounding box center [1014, 295] width 17 height 17
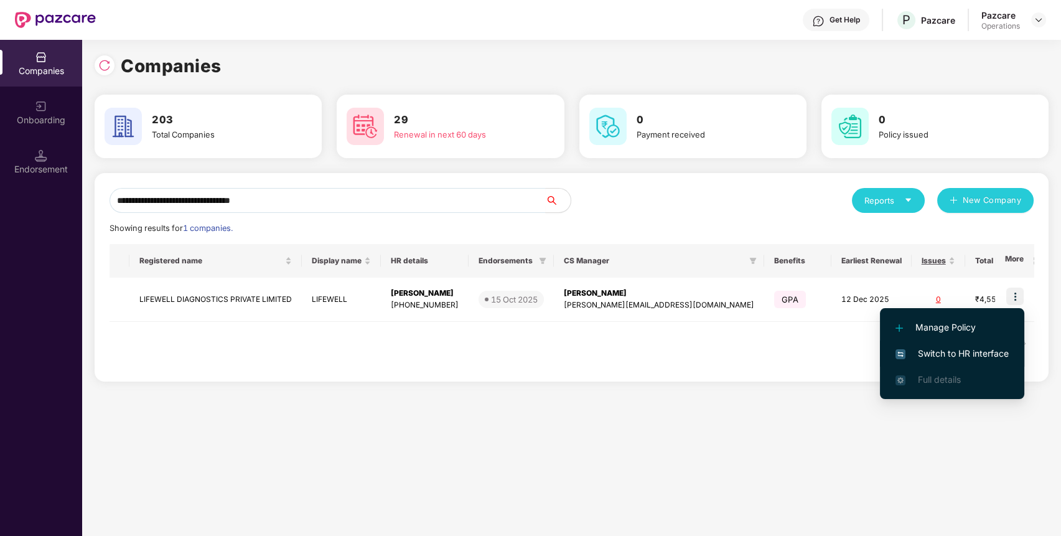
click at [951, 350] on span "Switch to HR interface" at bounding box center [951, 354] width 113 height 14
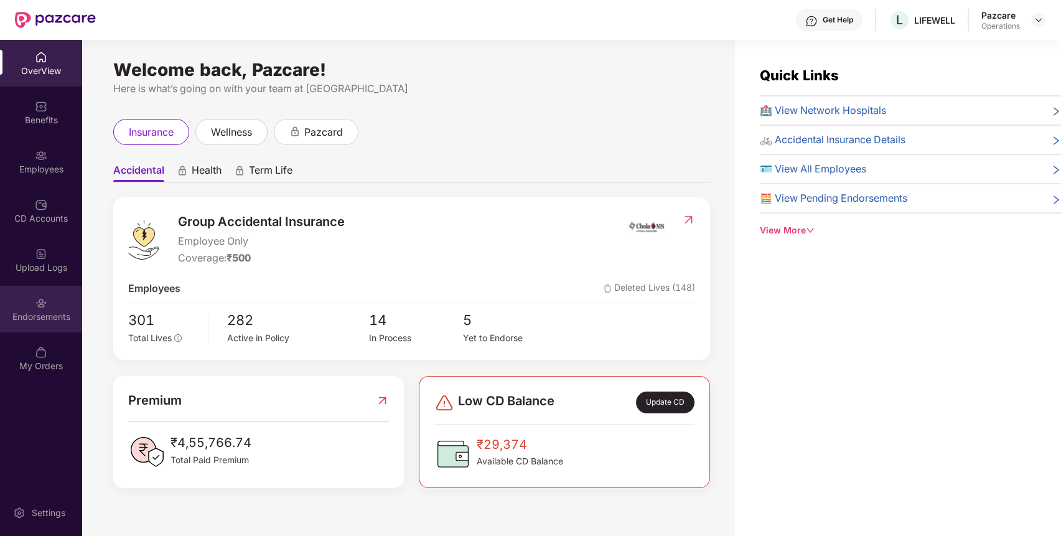
click at [63, 314] on div "Endorsements" at bounding box center [41, 316] width 82 height 12
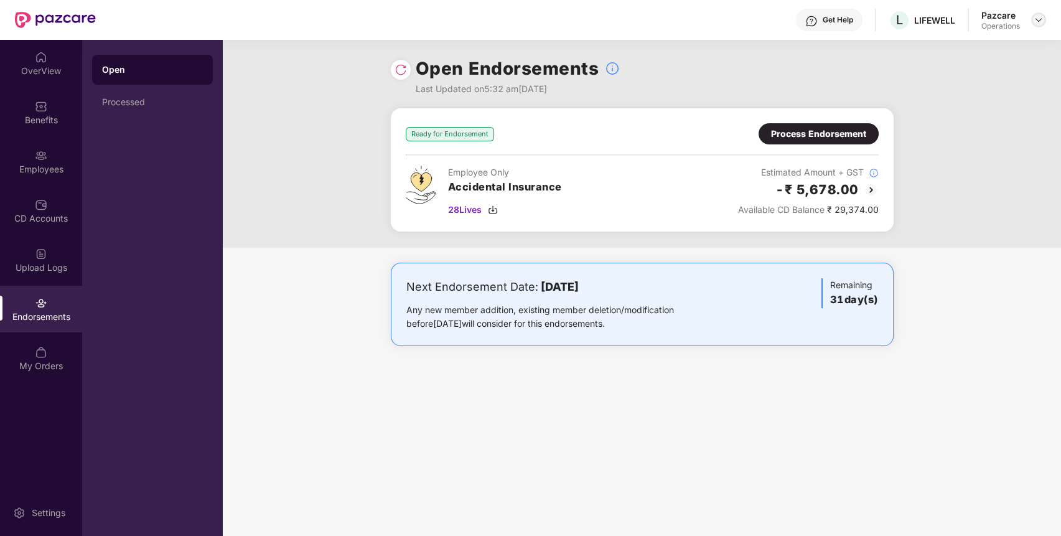
click at [1040, 24] on div at bounding box center [1038, 19] width 15 height 15
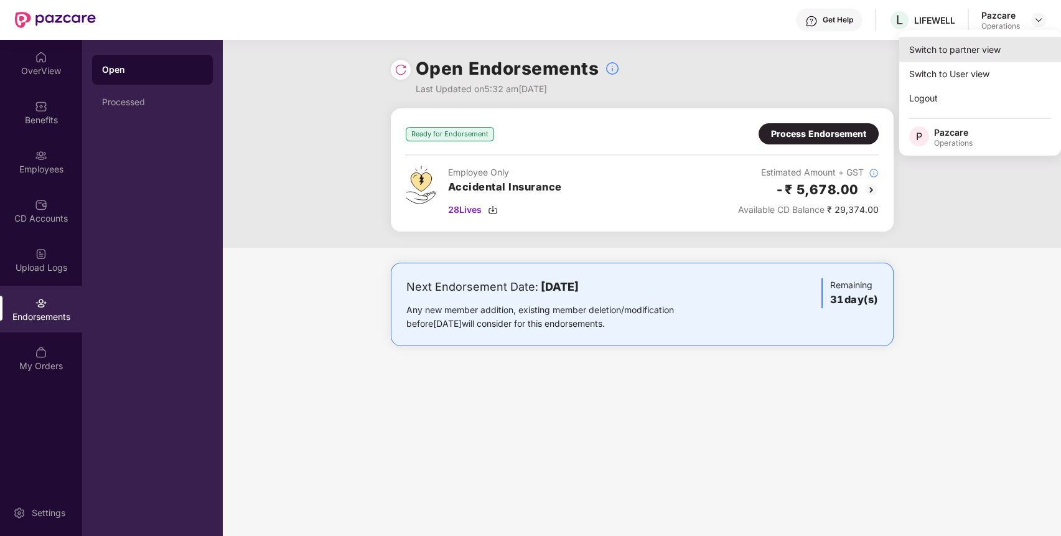
click at [986, 42] on div "Switch to partner view" at bounding box center [980, 49] width 162 height 24
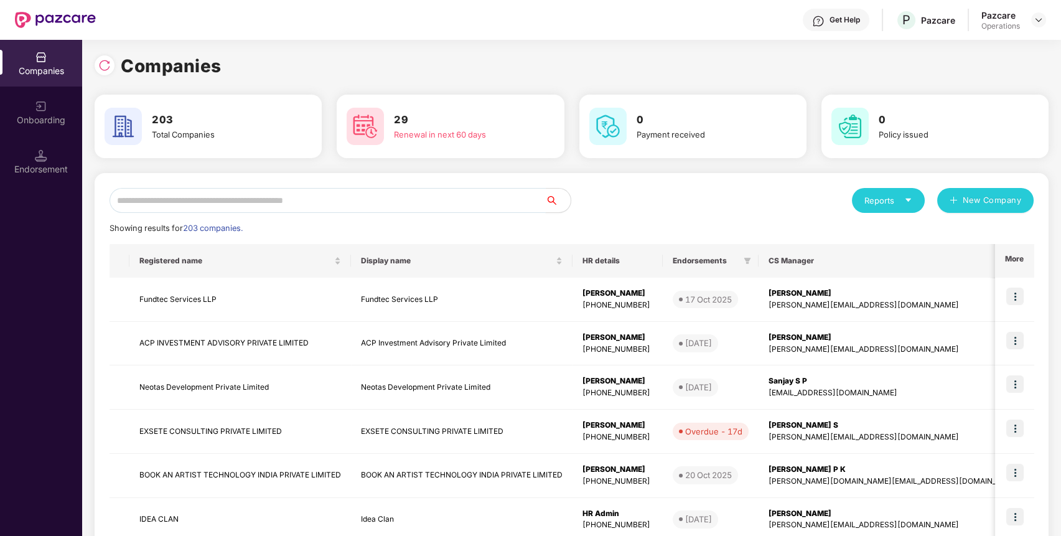
click at [454, 212] on input "text" at bounding box center [327, 200] width 436 height 25
paste input "**********"
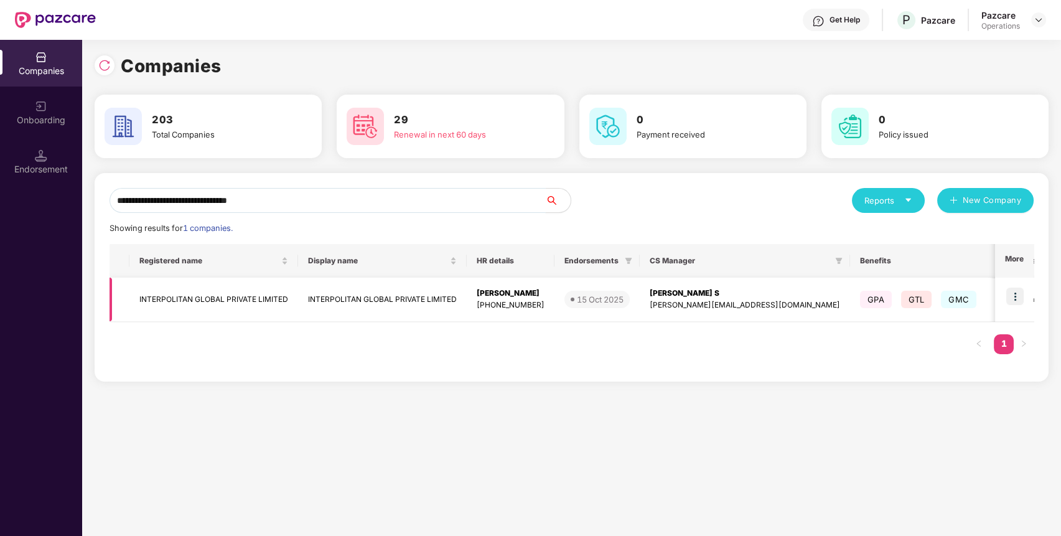
type input "**********"
click at [255, 297] on td "INTERPOLITAN GLOBAL PRIVATE LIMITED" at bounding box center [213, 299] width 169 height 44
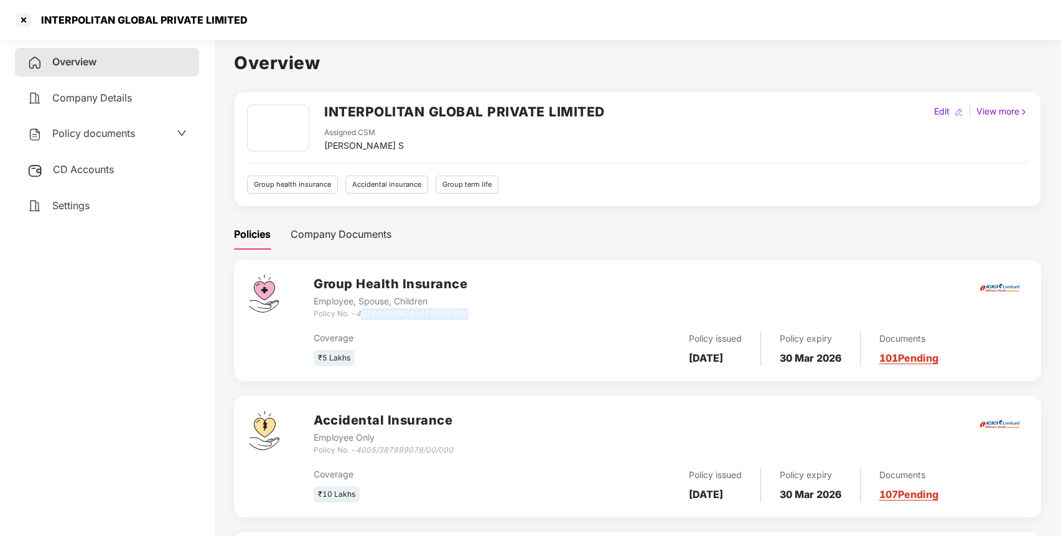
drag, startPoint x: 360, startPoint y: 310, endPoint x: 486, endPoint y: 314, distance: 125.7
click at [486, 314] on div "Group Health Insurance Employee, Spouse, Children Policy No. - 4016/X/O/3408337…" at bounding box center [670, 296] width 712 height 45
copy icon "016/X/O/340833715/01/000"
drag, startPoint x: 358, startPoint y: 312, endPoint x: 467, endPoint y: 310, distance: 108.9
click at [467, 310] on icon "4016/X/O/340833715/01/000" at bounding box center [412, 313] width 113 height 9
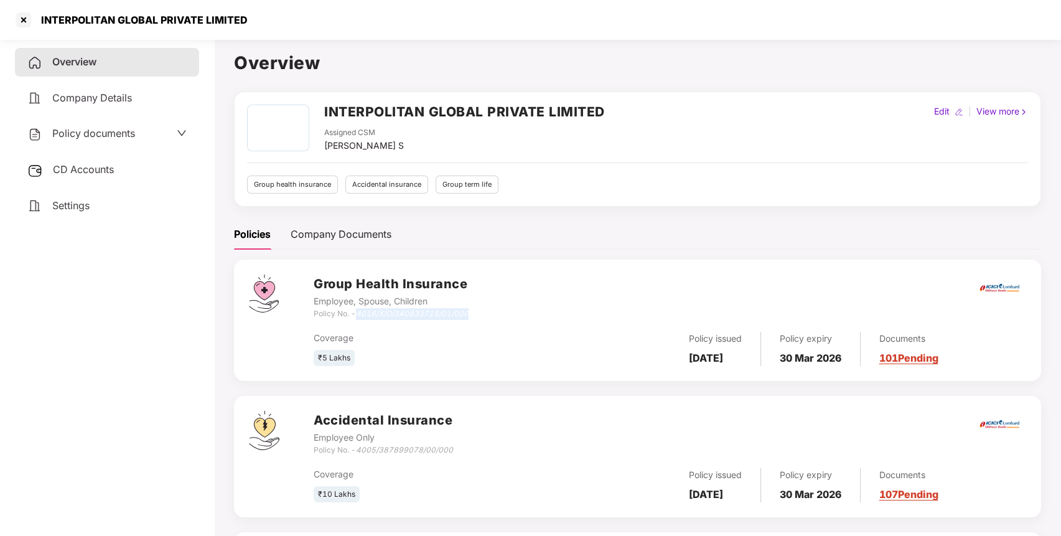
copy icon "4016/X/O/340833715/01/000"
drag, startPoint x: 324, startPoint y: 116, endPoint x: 613, endPoint y: 109, distance: 288.8
click at [613, 109] on div "INTERPOLITAN GLOBAL PRIVATE LIMITED Assigned CSM Shivakumar S Edit | View more" at bounding box center [637, 129] width 781 height 48
copy h2 "INTERPOLITAN GLOBAL PRIVATE LIMITED"
click at [19, 16] on div at bounding box center [24, 20] width 20 height 20
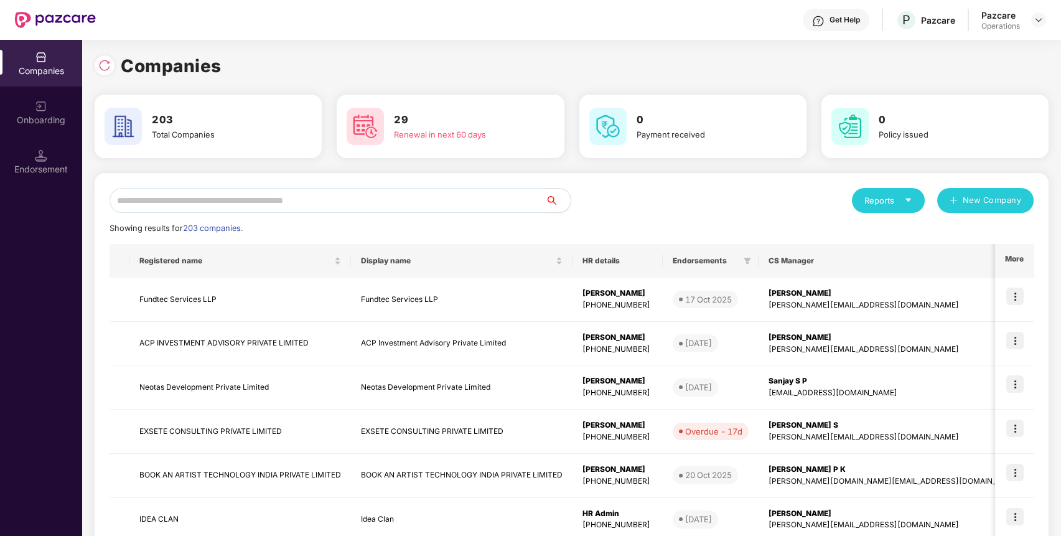
click at [513, 204] on input "text" at bounding box center [327, 200] width 436 height 25
paste input "**********"
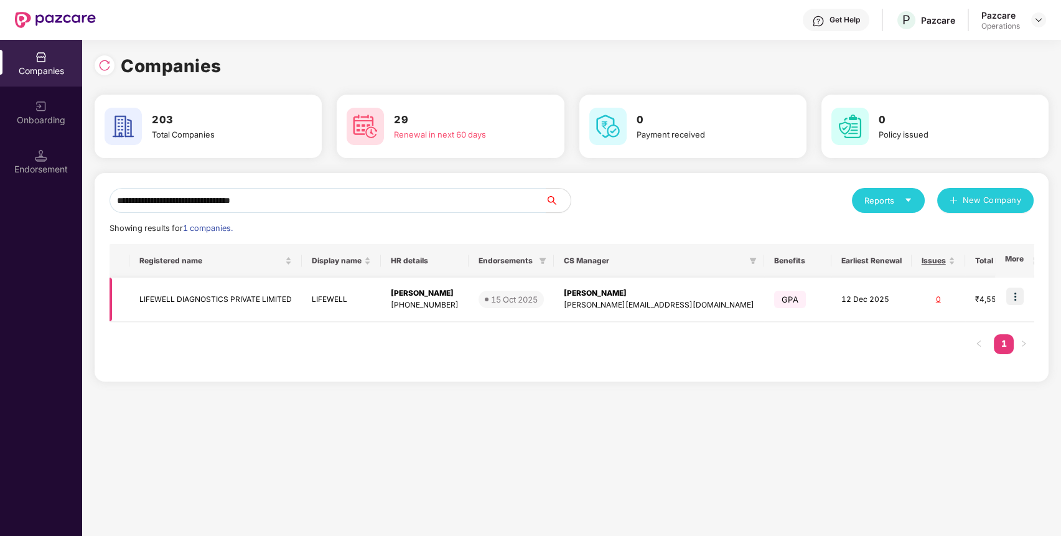
type input "**********"
click at [1009, 297] on td at bounding box center [1014, 299] width 39 height 44
click at [1023, 299] on img at bounding box center [1014, 295] width 17 height 17
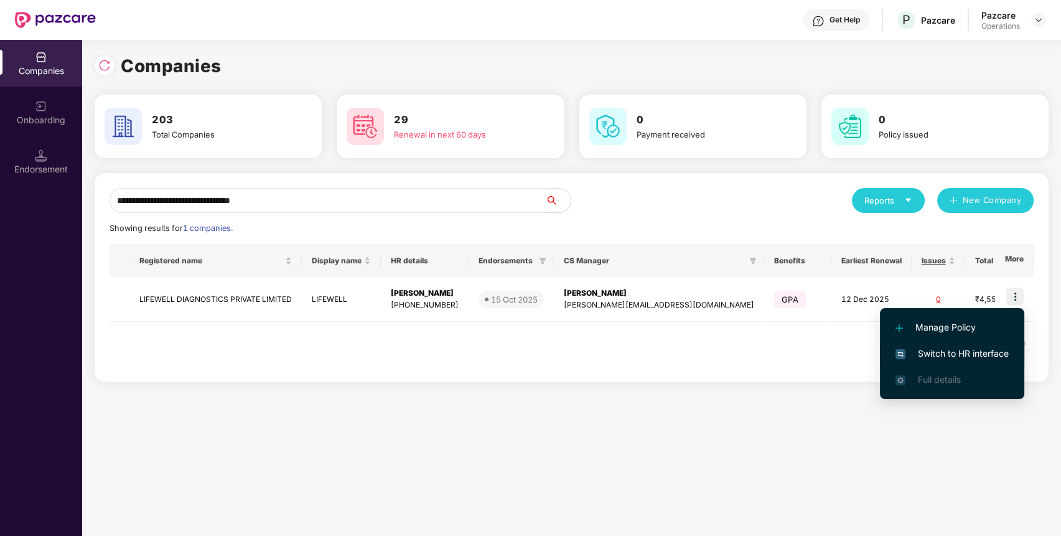
click at [974, 351] on span "Switch to HR interface" at bounding box center [951, 354] width 113 height 14
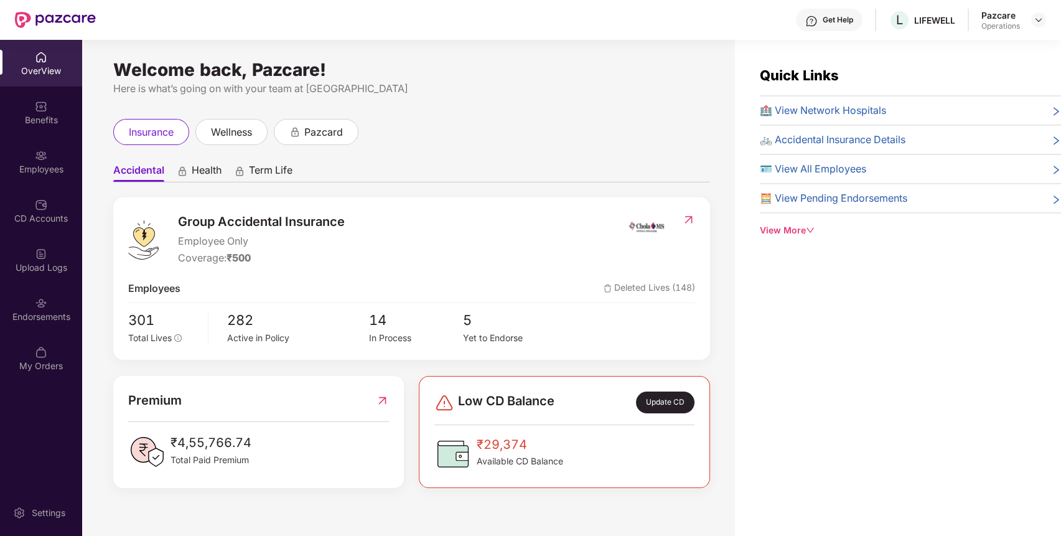
click at [46, 304] on img at bounding box center [41, 303] width 12 height 12
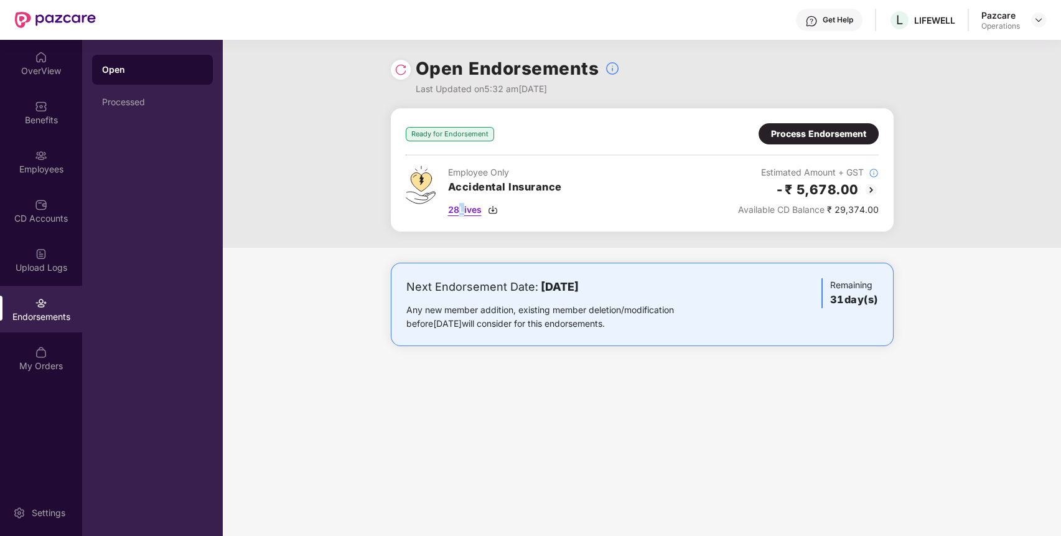
click at [459, 204] on span "28 Lives" at bounding box center [465, 210] width 34 height 14
